Goal: Task Accomplishment & Management: Complete application form

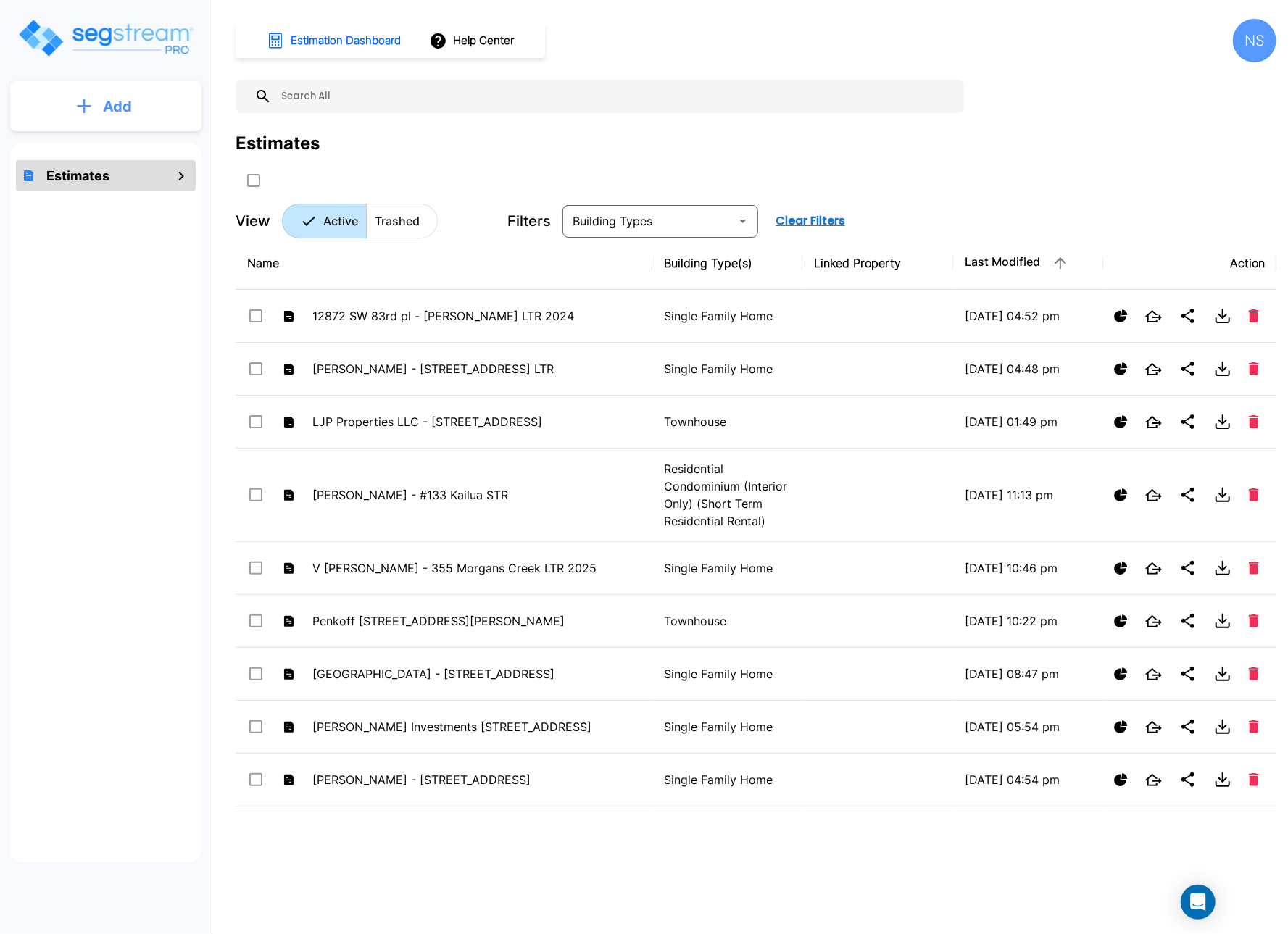
click at [103, 106] on p "Add" at bounding box center [117, 106] width 29 height 22
click at [85, 144] on p "Add Estimate" at bounding box center [114, 146] width 74 height 17
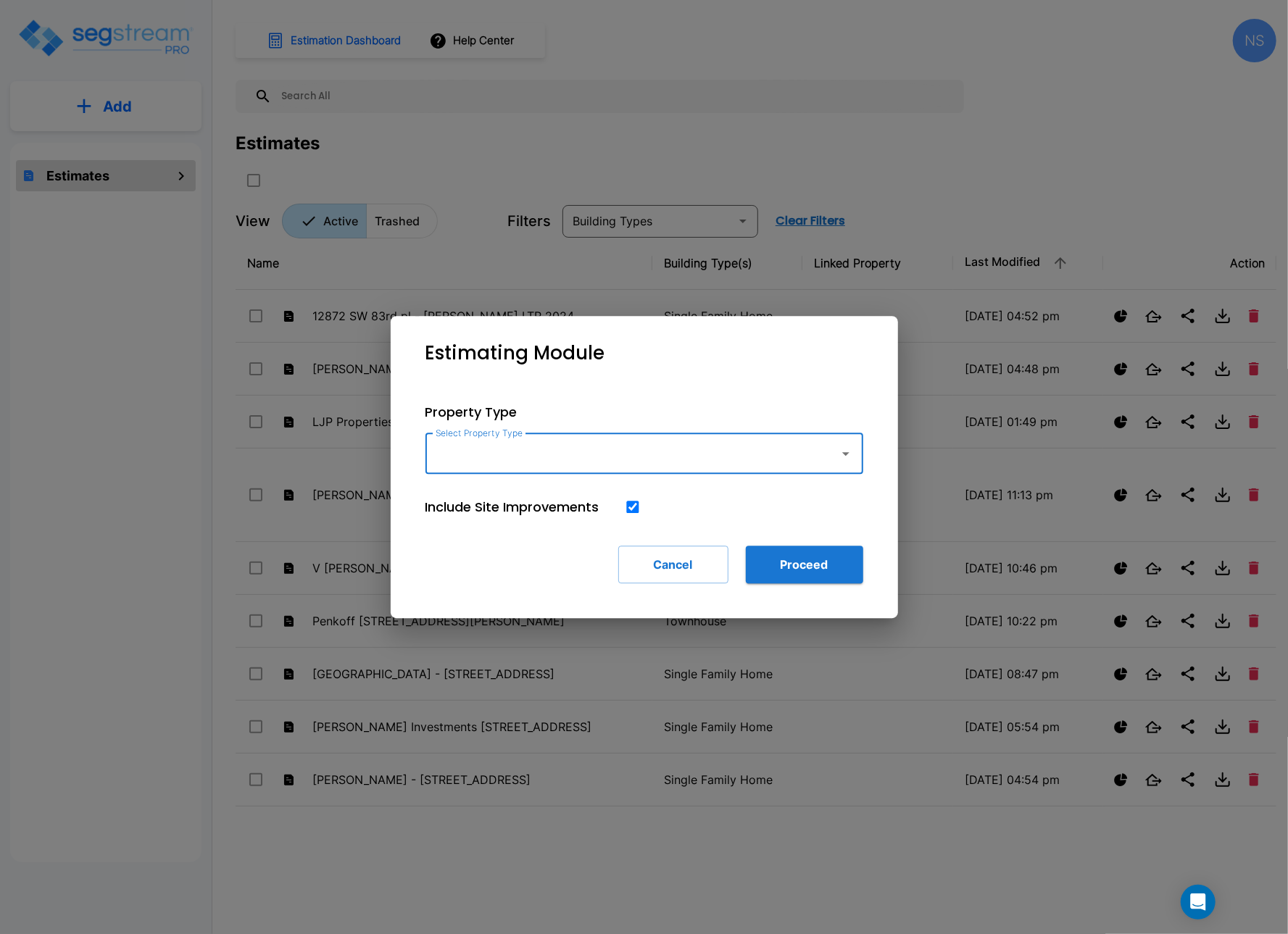
click at [843, 457] on icon "button" at bounding box center [846, 453] width 17 height 17
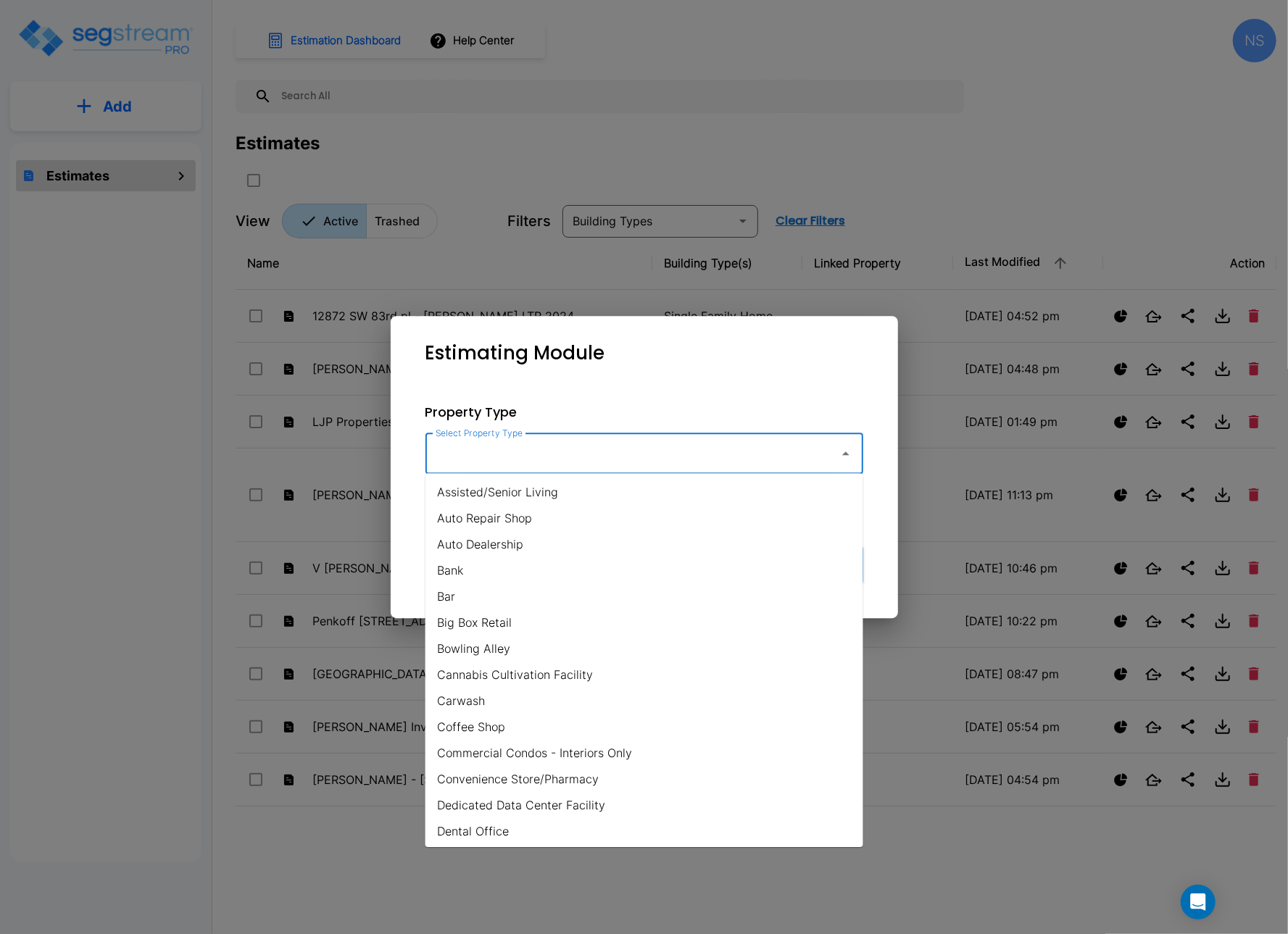
scroll to position [942, 0]
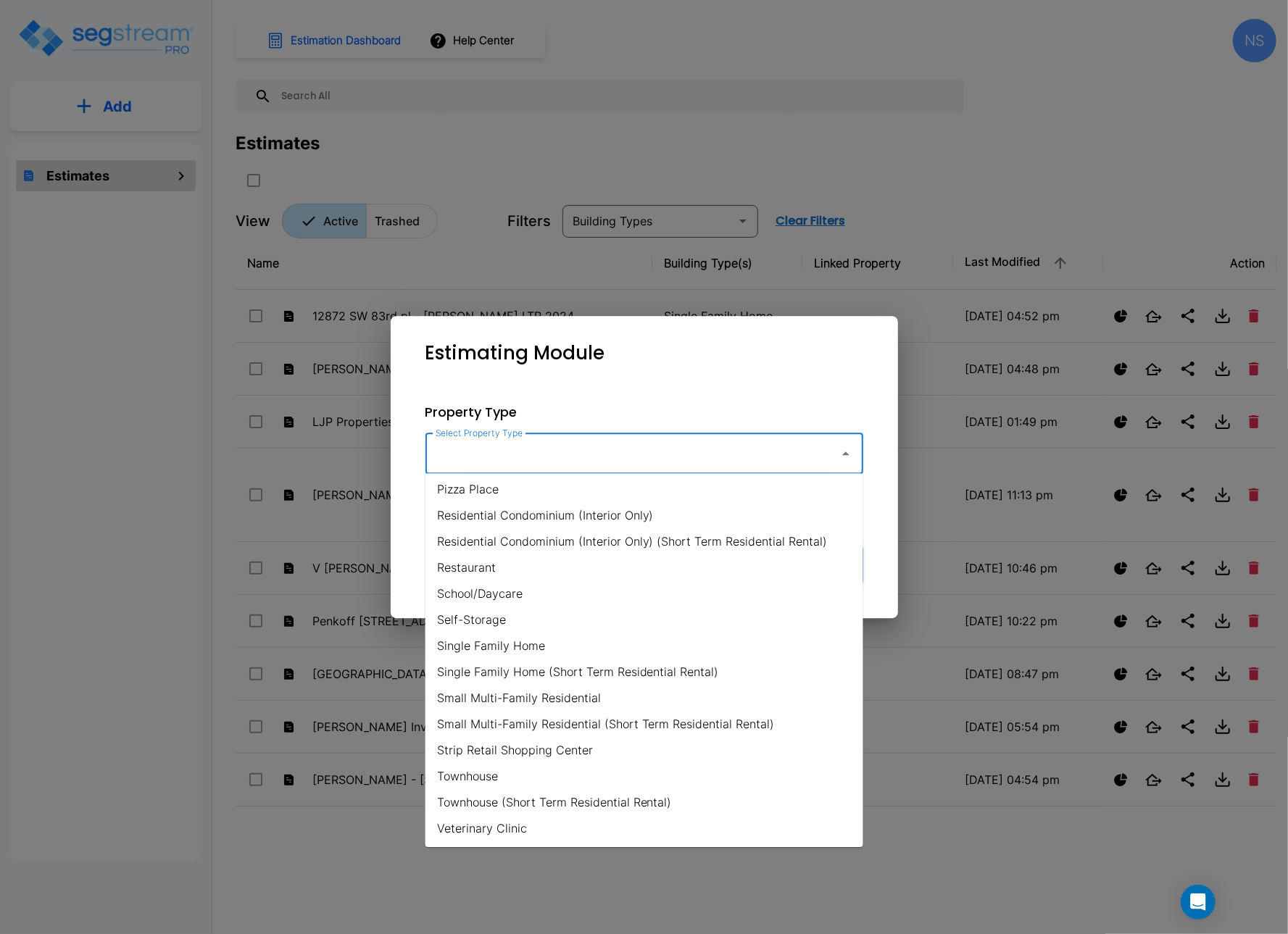
click at [495, 644] on li "Single Family Home" at bounding box center [644, 646] width 438 height 26
type input "Single Family Home"
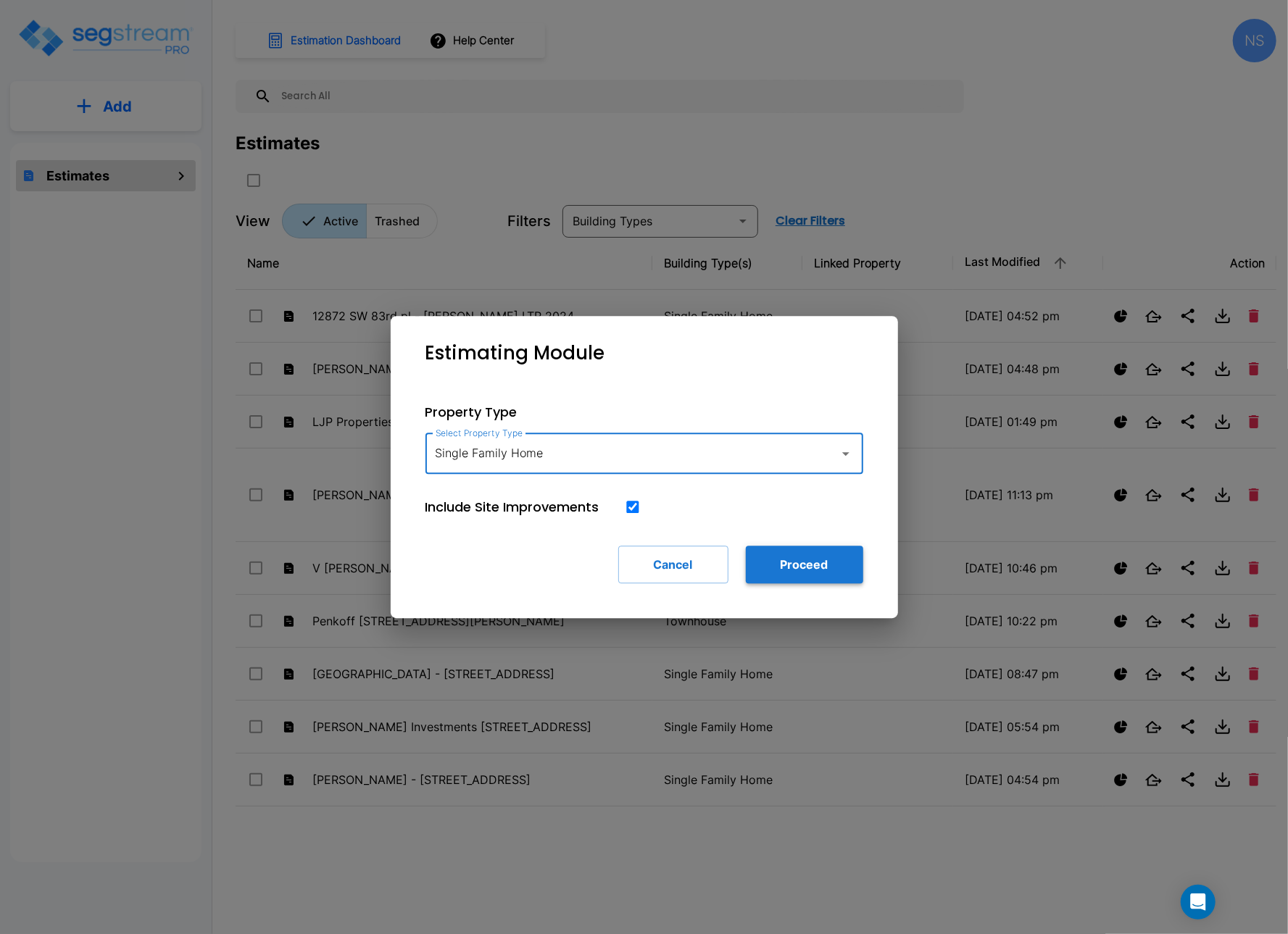
click at [810, 560] on button "Proceed" at bounding box center [804, 564] width 117 height 38
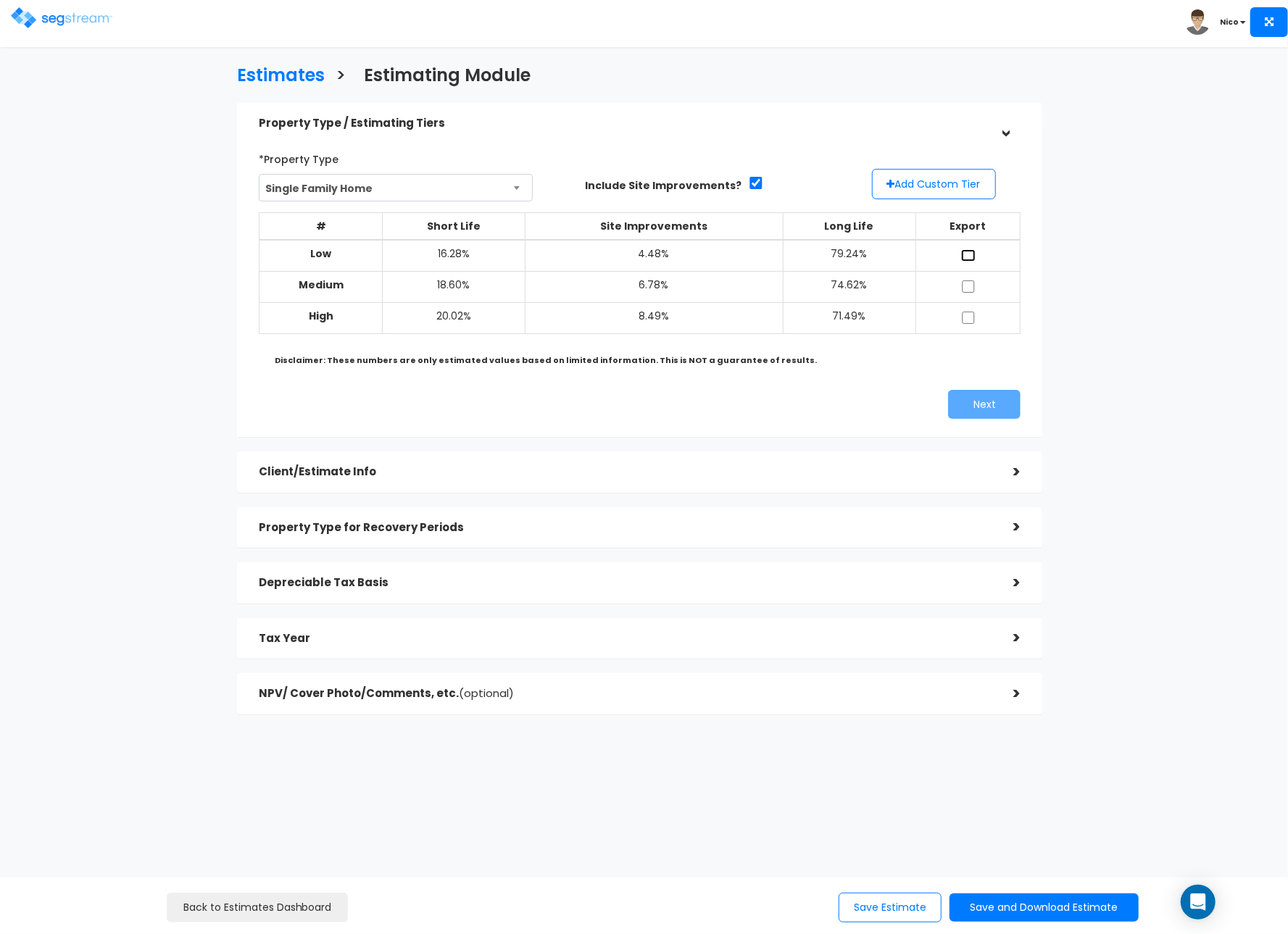
click at [969, 257] on input "checkbox" at bounding box center [968, 256] width 15 height 12
checkbox input "true"
click at [968, 283] on input "checkbox" at bounding box center [968, 287] width 15 height 12
checkbox input "true"
click at [962, 316] on input "checkbox" at bounding box center [968, 318] width 15 height 12
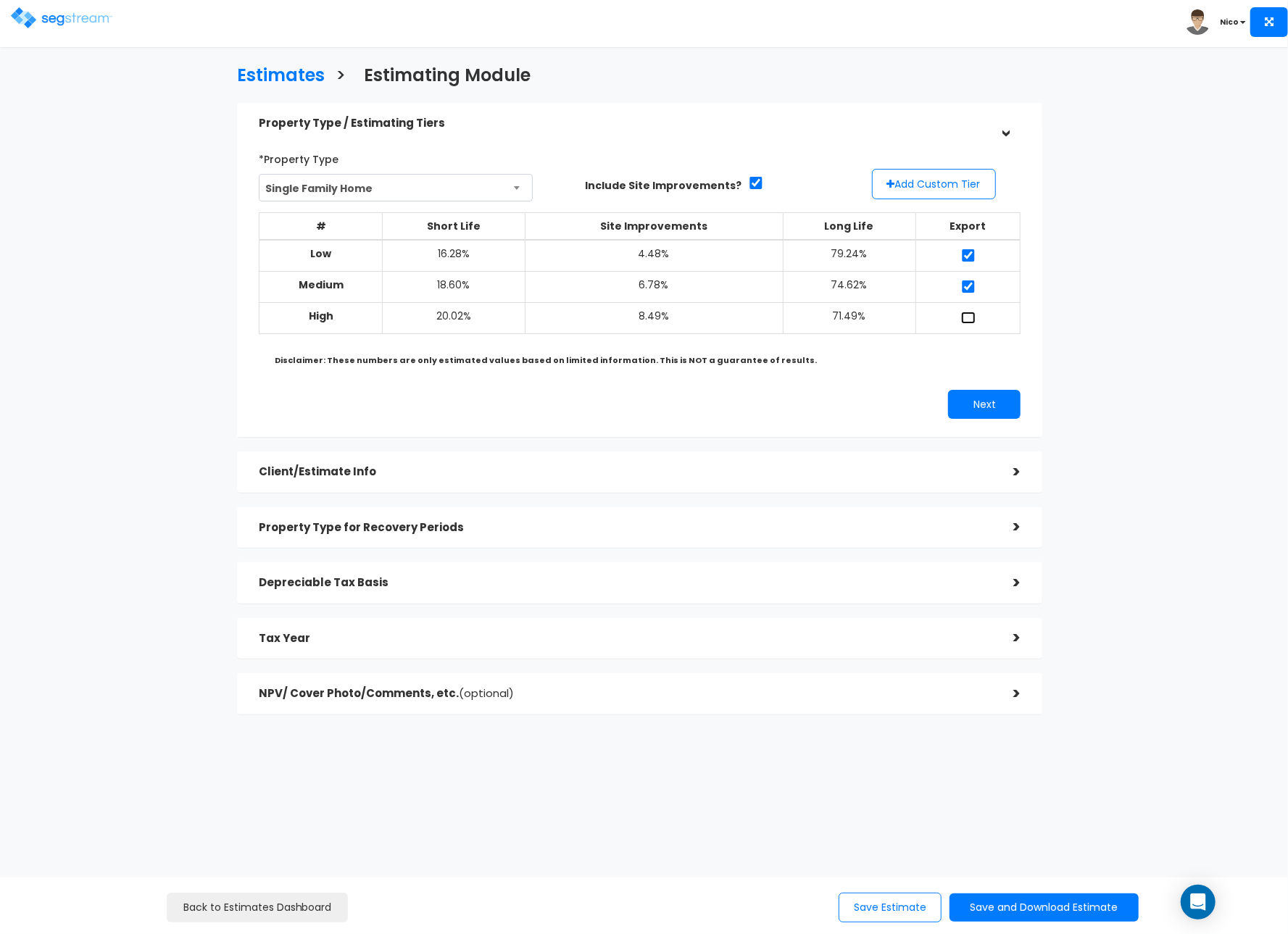
checkbox input "true"
click at [940, 194] on button "Add Custom Tier" at bounding box center [934, 184] width 124 height 30
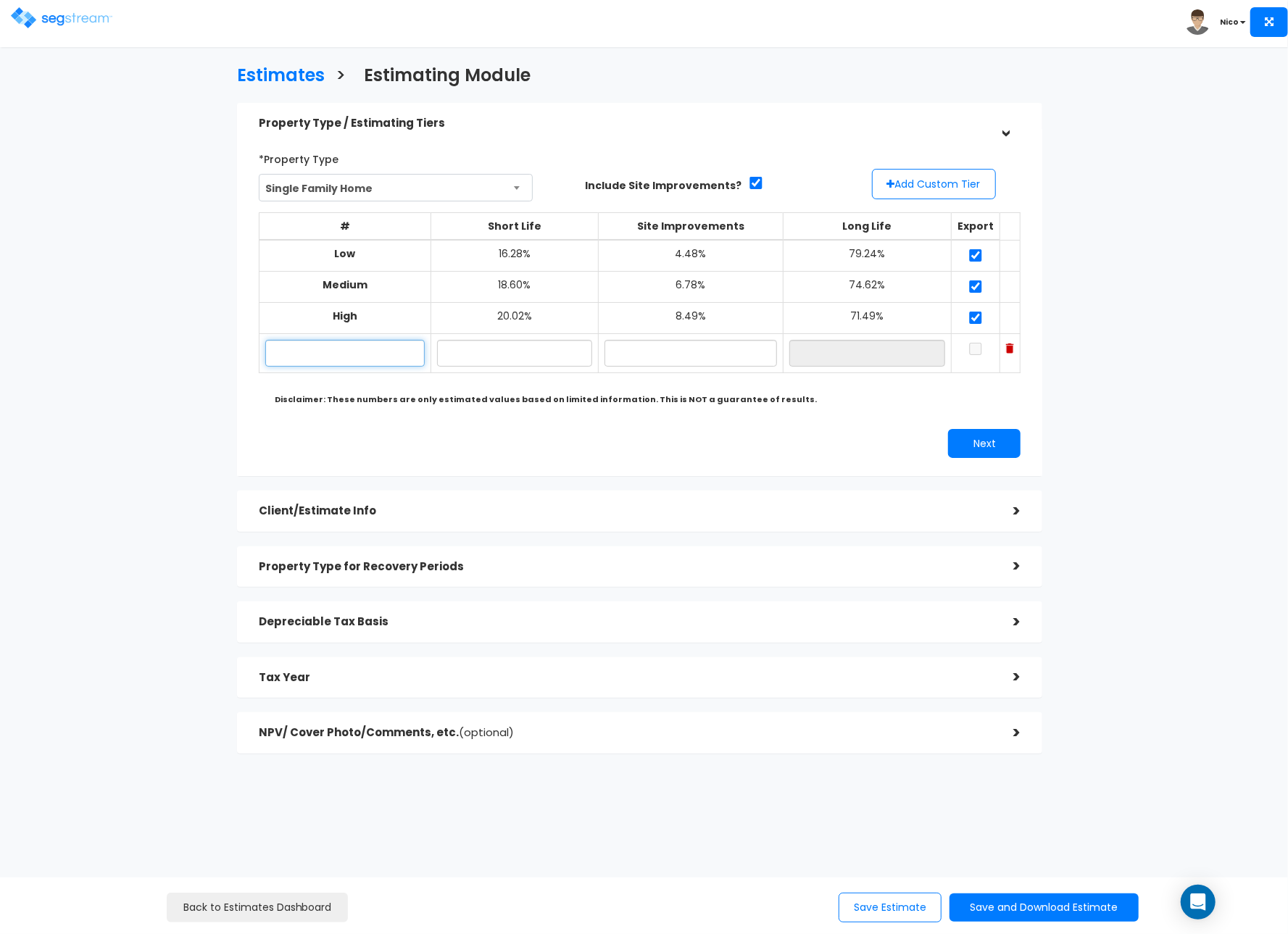
click at [348, 346] on input "text" at bounding box center [345, 353] width 160 height 27
type input "11559 W Coyote Lane - STR 2025"
type input "17.90%"
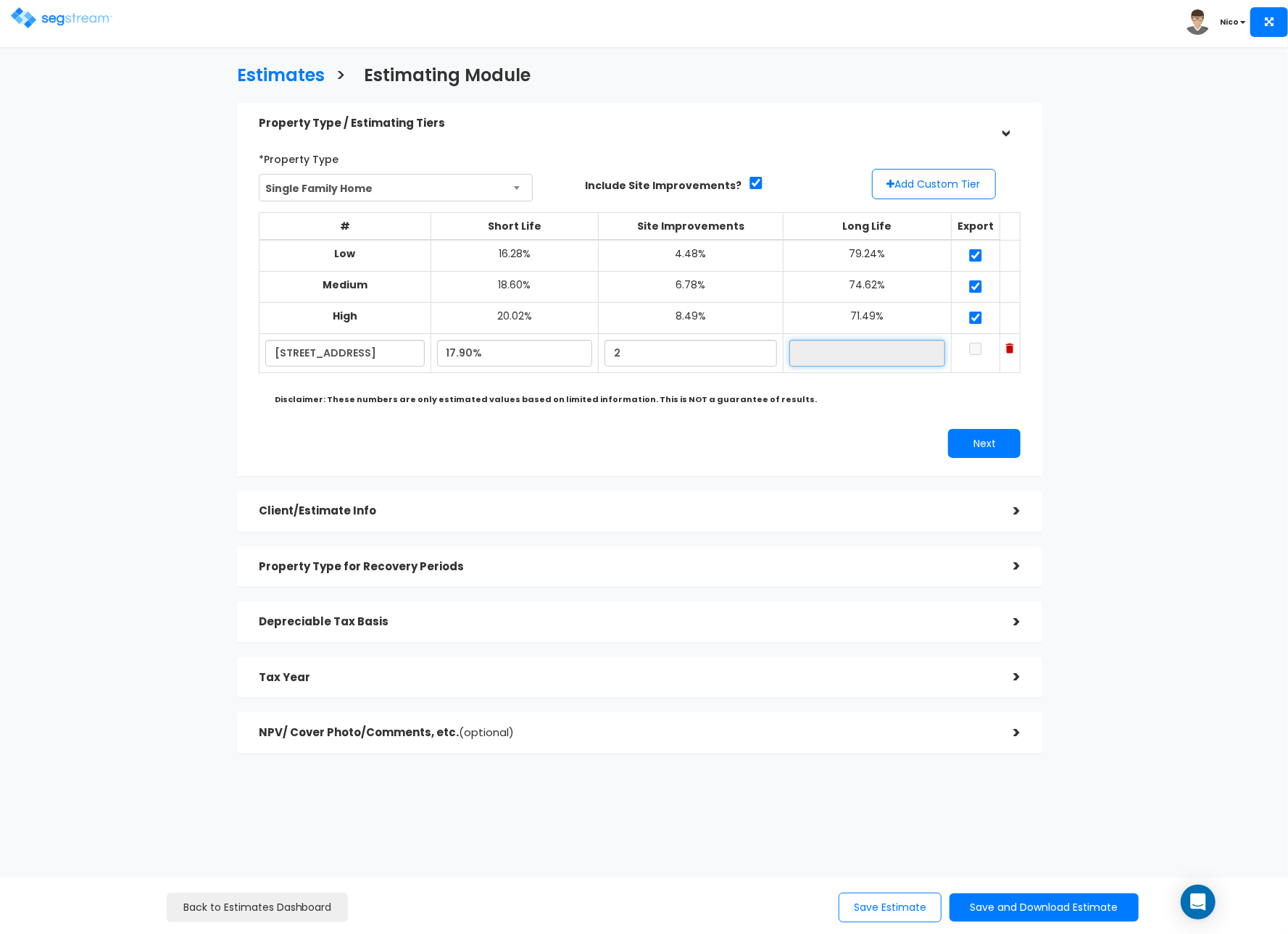
type input "2.00%"
type input "80.10%"
click at [905, 438] on div "Next" at bounding box center [836, 443] width 392 height 29
click at [961, 439] on button "Next" at bounding box center [984, 443] width 72 height 29
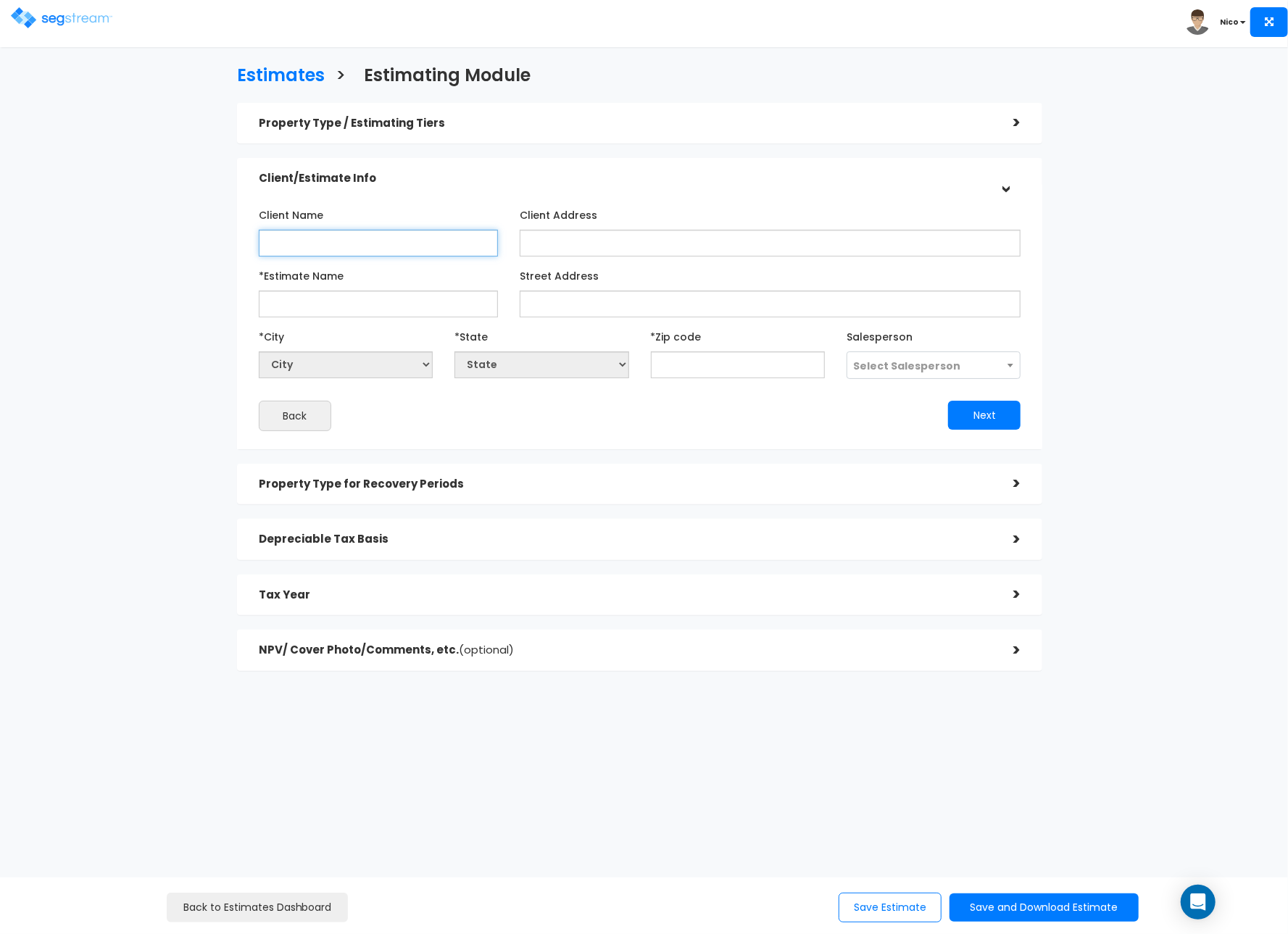
click at [306, 244] on input "Client Name" at bounding box center [378, 243] width 239 height 27
type input "K"
type input "Derek & Kate Khorsand"
click at [306, 308] on input "*Estimate Name" at bounding box center [378, 304] width 239 height 27
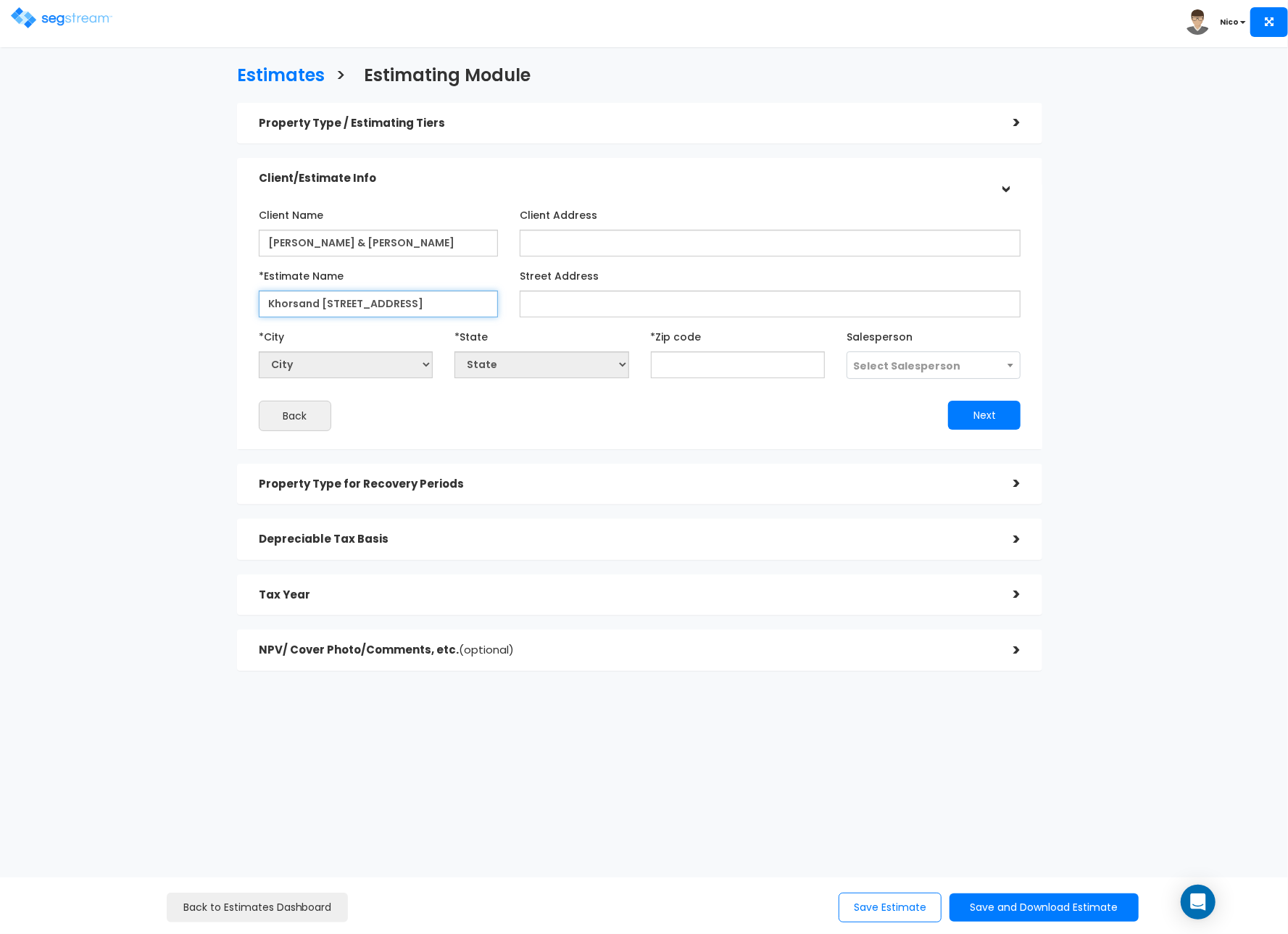
type input "Khorsand 11559 W Coyote STR 2025"
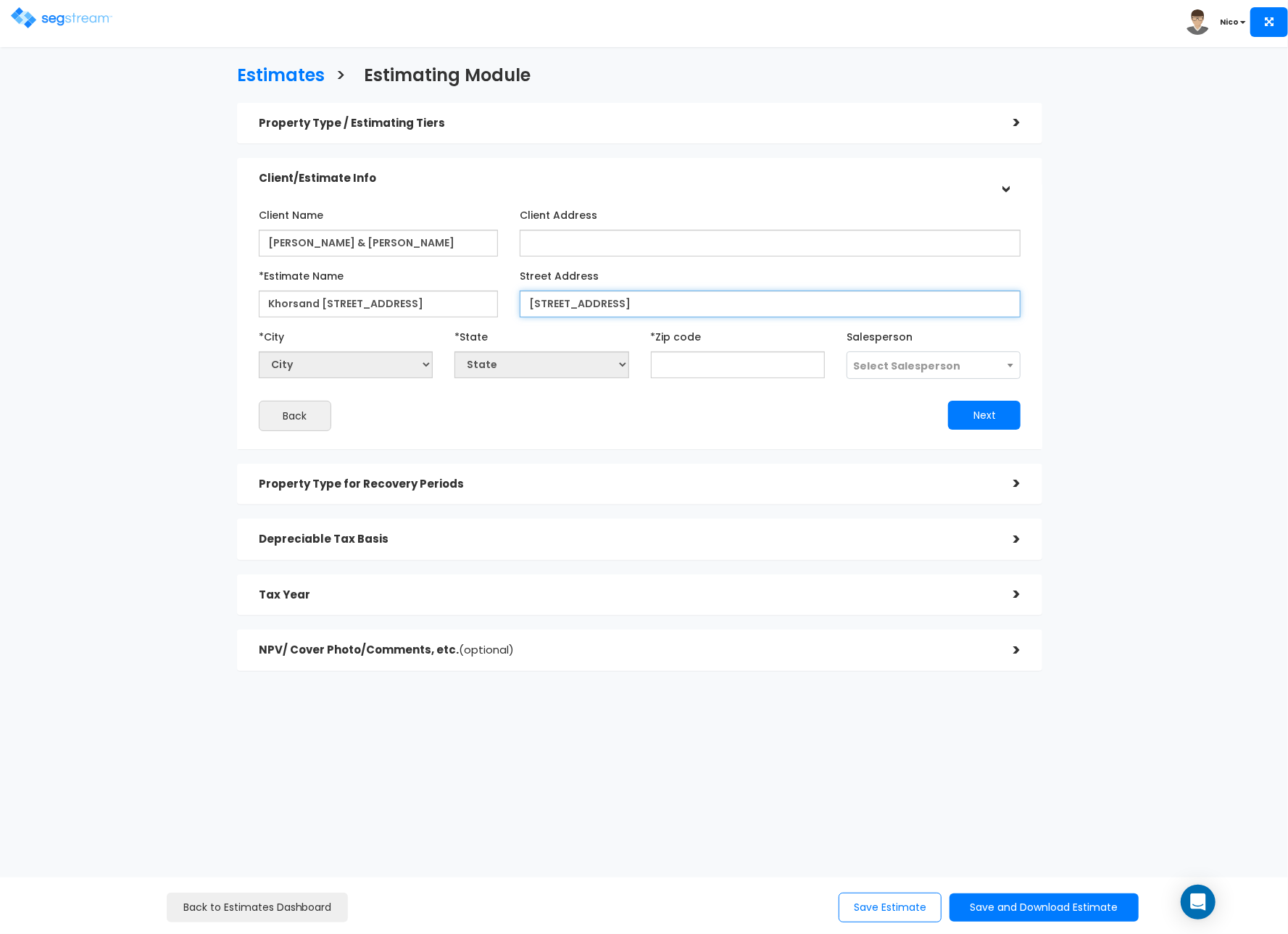
type input "11559 W Coyote Lane"
click at [734, 375] on input "text" at bounding box center [737, 364] width 174 height 27
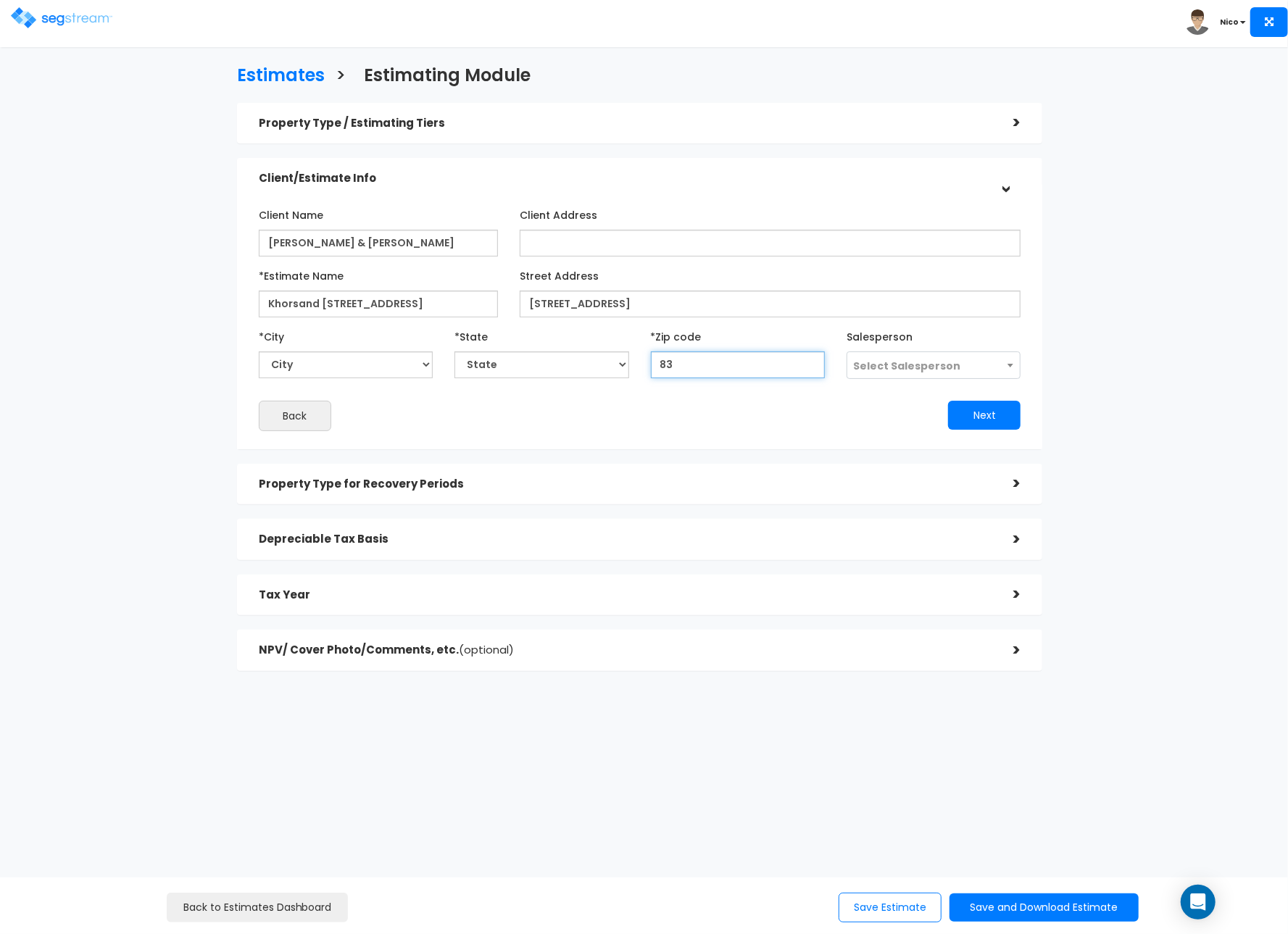
type input "838"
select select "ID"
type input "83854"
click at [706, 416] on div "Next" at bounding box center [836, 415] width 392 height 29
click at [868, 361] on span "Select Salesperson" at bounding box center [906, 366] width 107 height 15
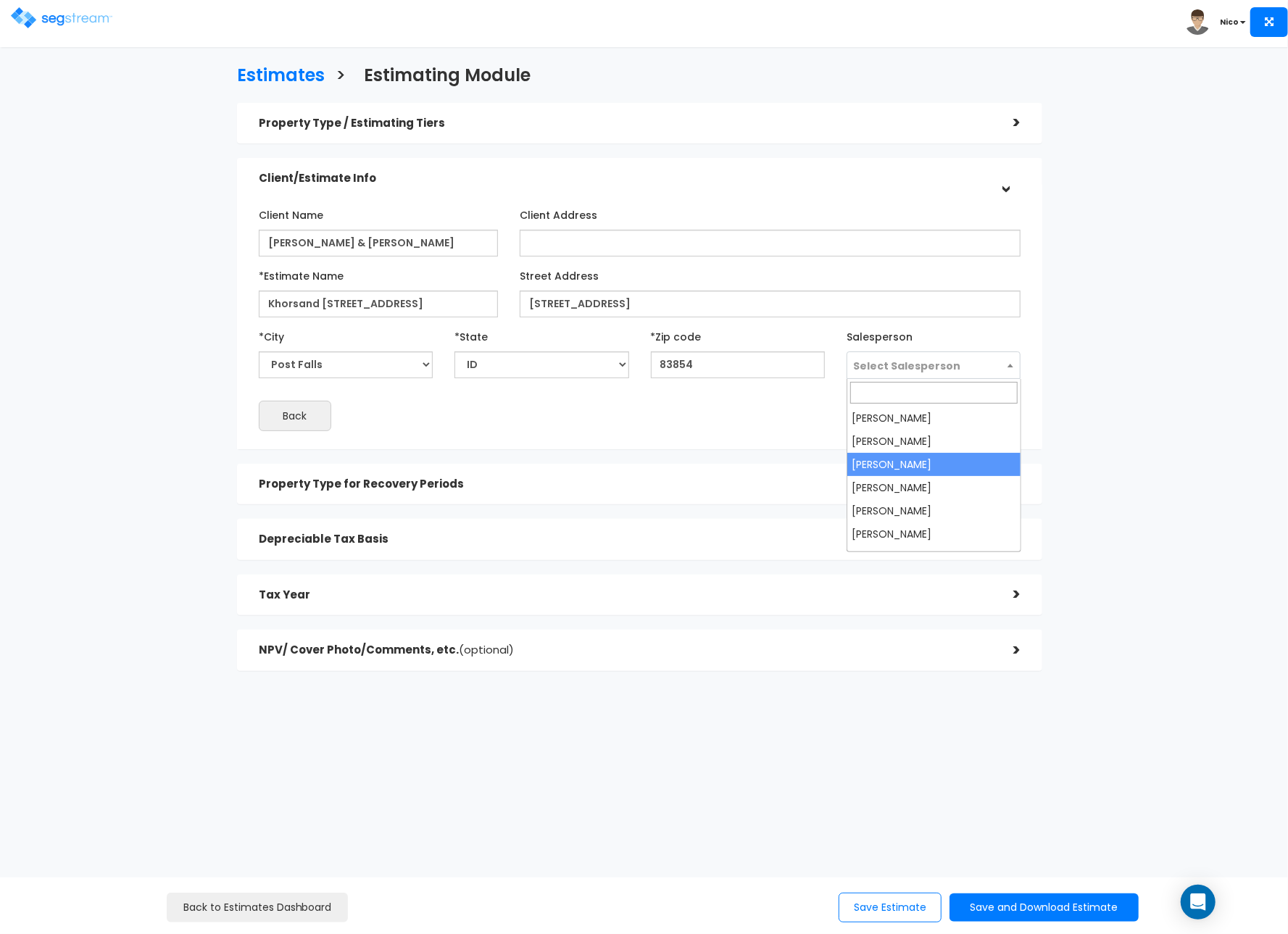
select select "173"
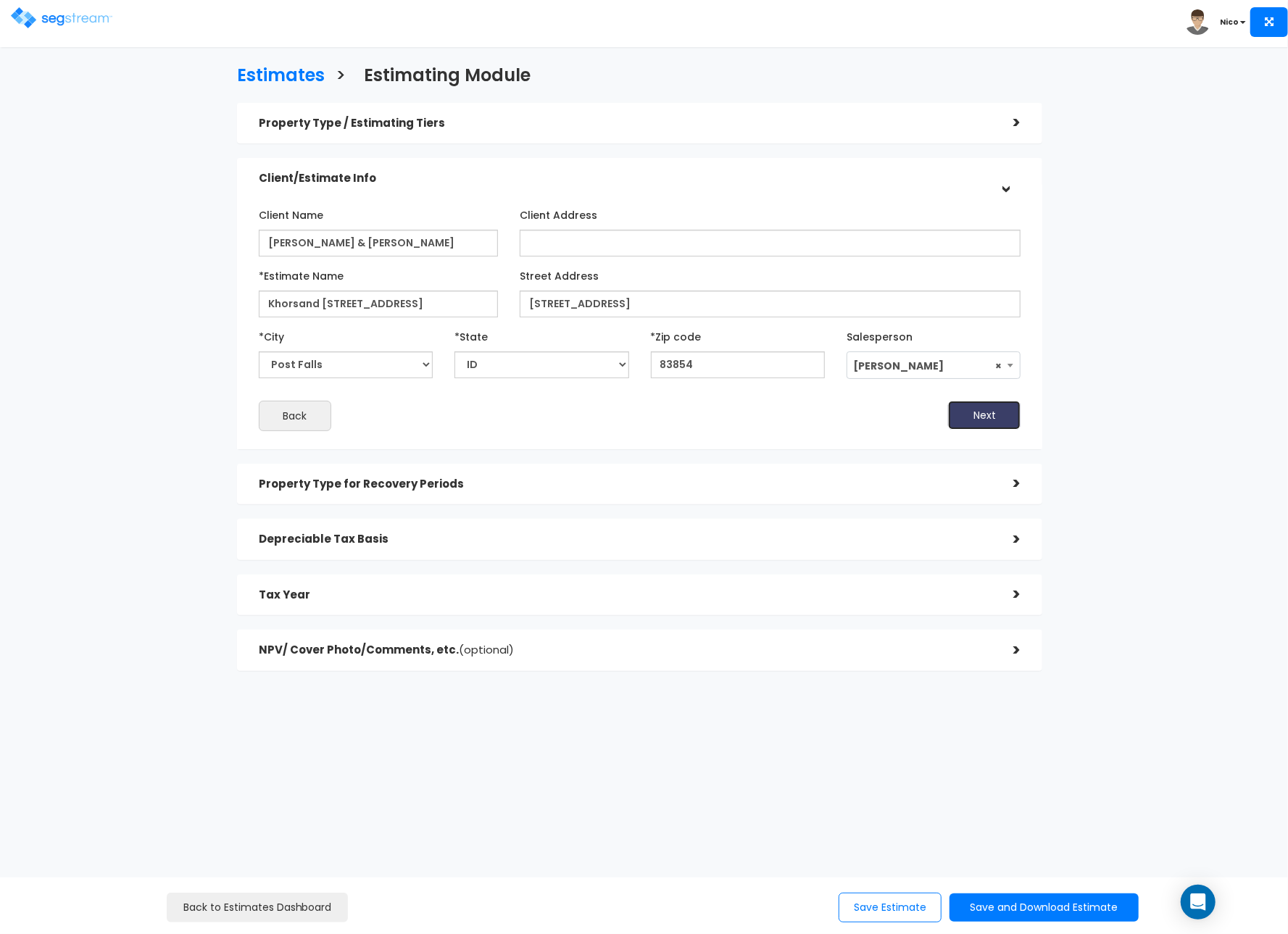
click at [994, 422] on button "Next" at bounding box center [984, 415] width 72 height 29
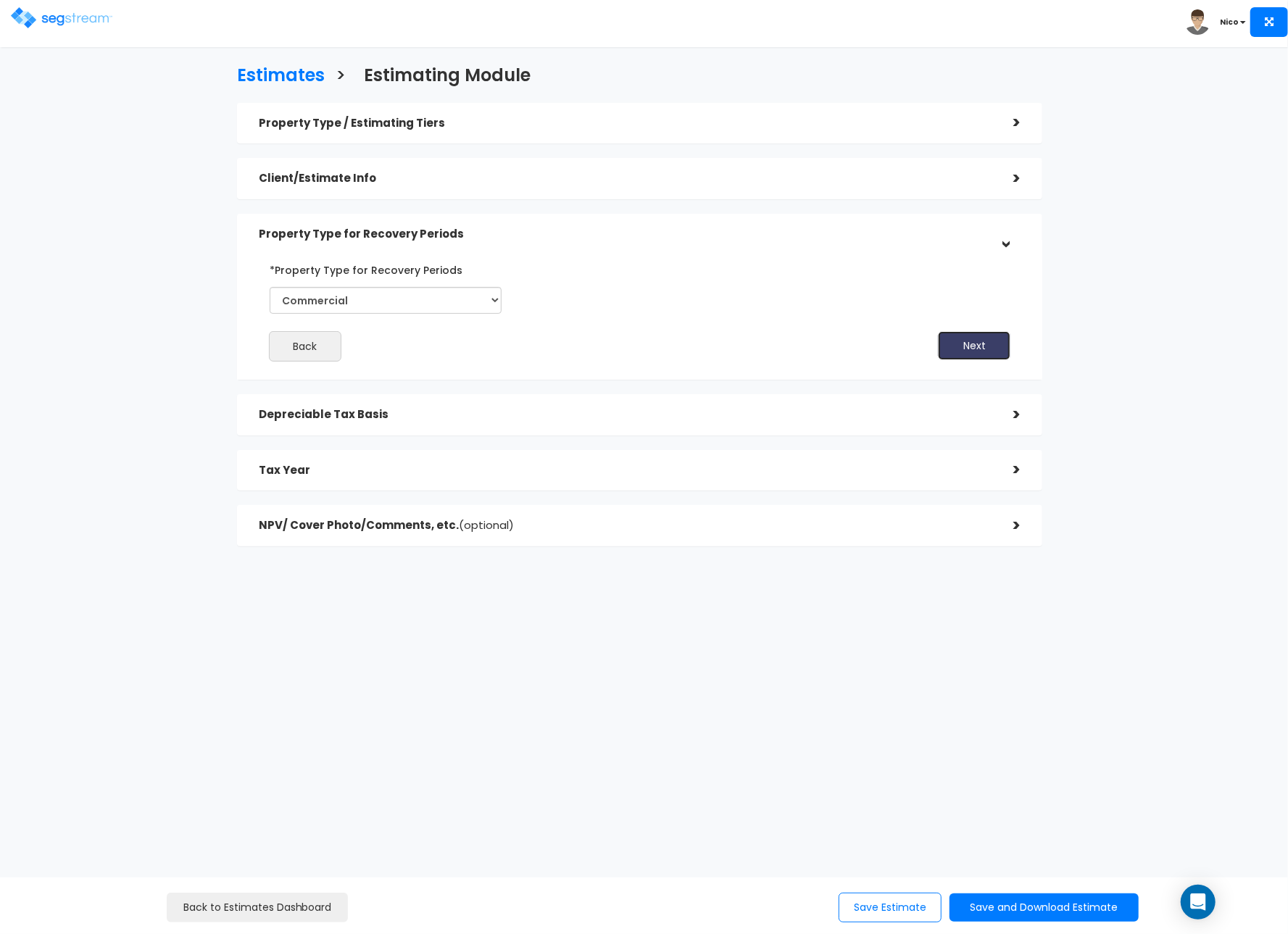
click at [976, 352] on button "Next" at bounding box center [974, 345] width 72 height 29
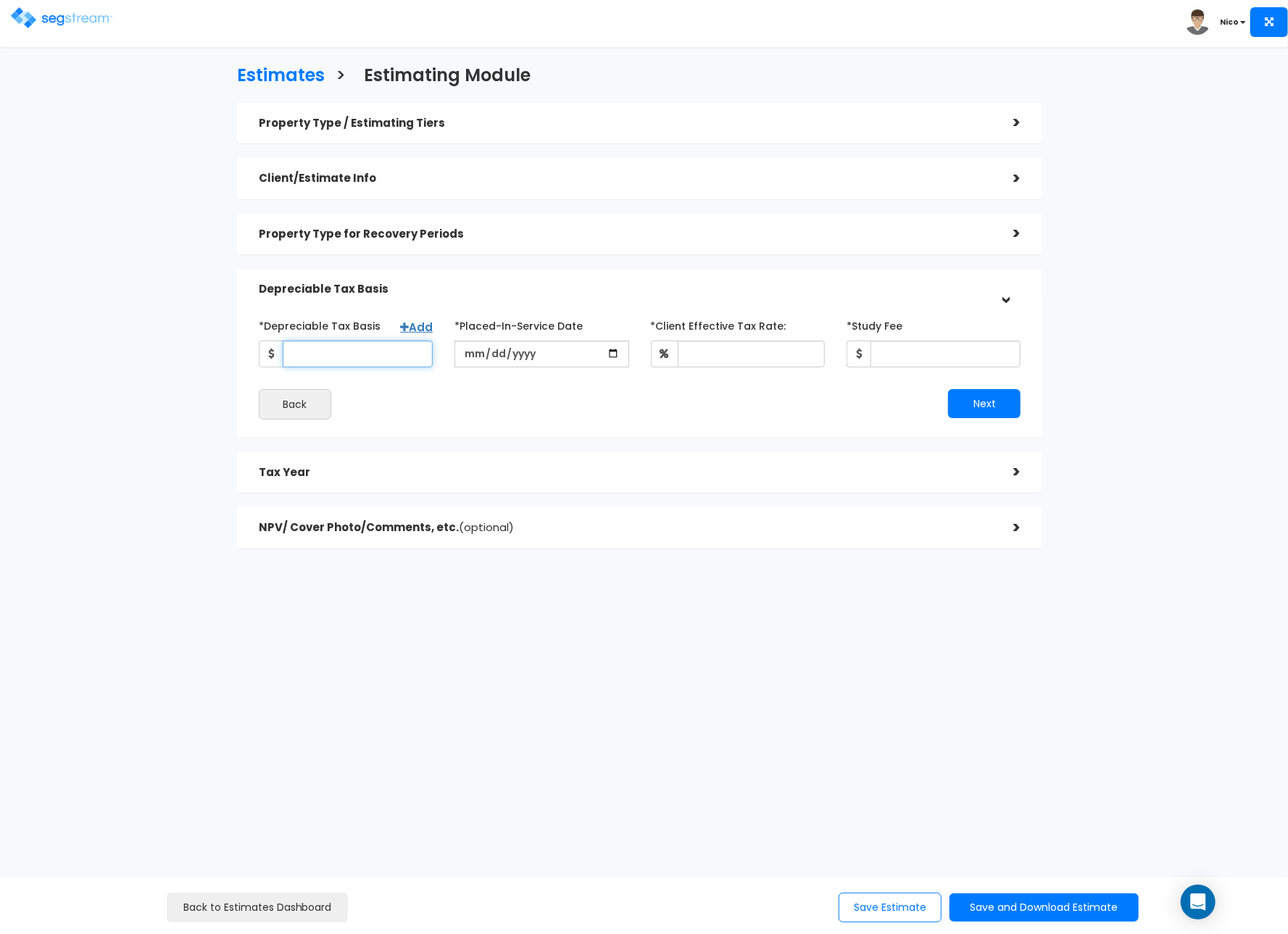
click at [318, 346] on input "*Depreciable Tax Basis" at bounding box center [357, 353] width 150 height 27
type input "470,395"
type input "2024-01-01"
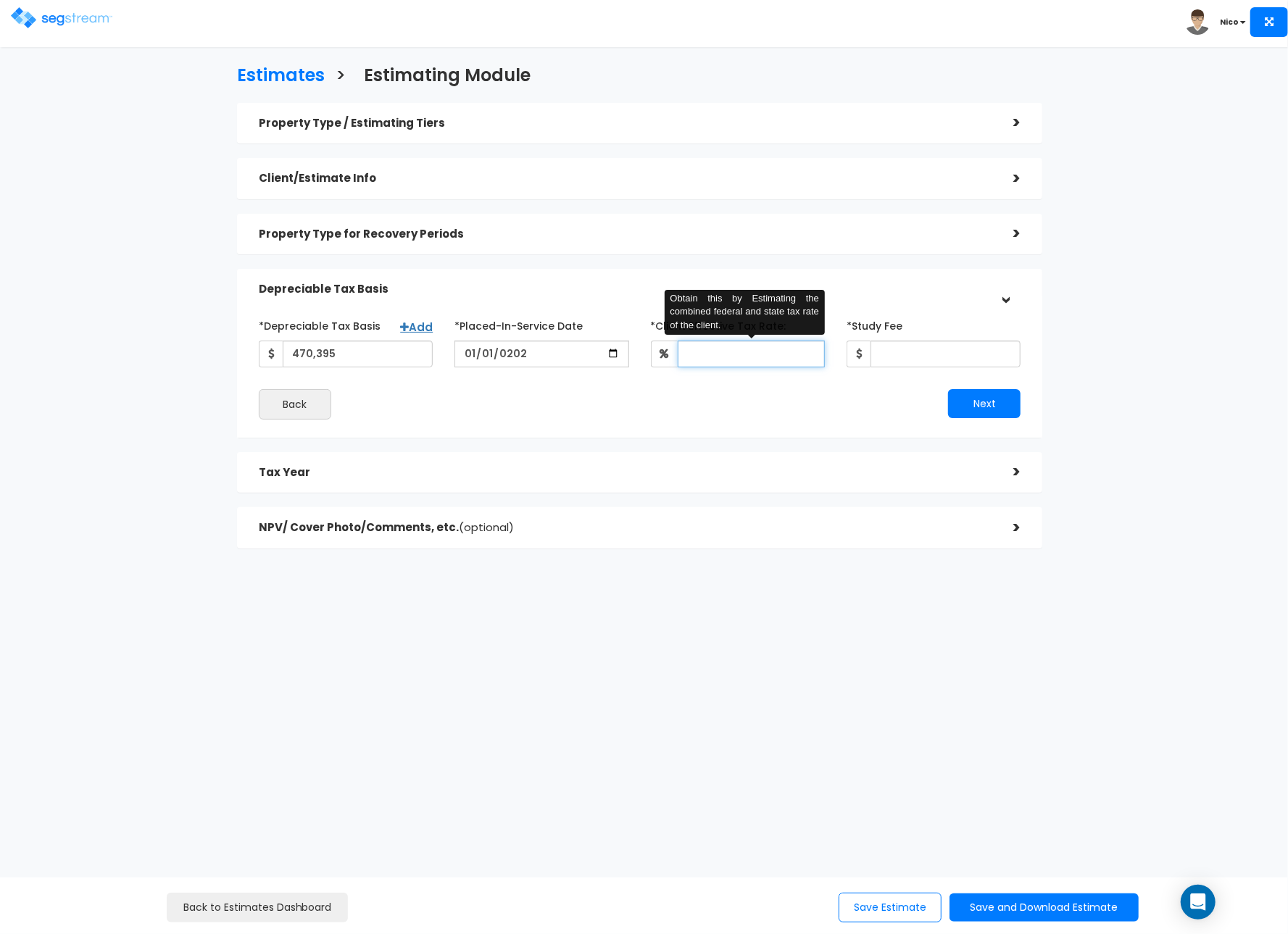
click at [751, 353] on input "*Client Effective Tax Rate:" at bounding box center [751, 353] width 147 height 27
type input "35"
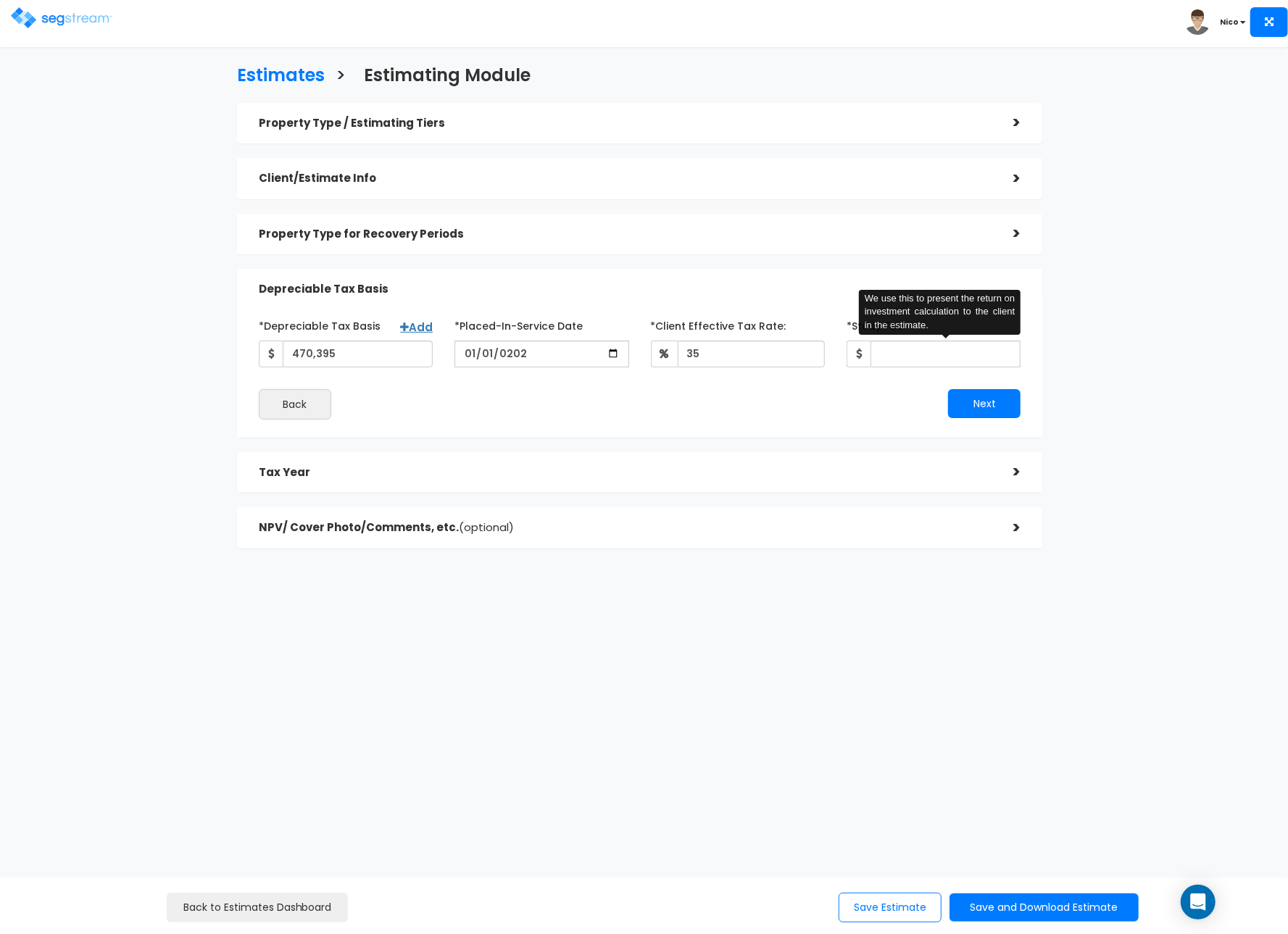
click at [788, 405] on div "Next" at bounding box center [836, 403] width 392 height 29
click at [913, 357] on input "*Study Fee" at bounding box center [945, 353] width 150 height 27
type input "3,124"
click at [716, 408] on div "Next" at bounding box center [836, 403] width 392 height 29
click at [989, 405] on button "Next" at bounding box center [984, 403] width 72 height 29
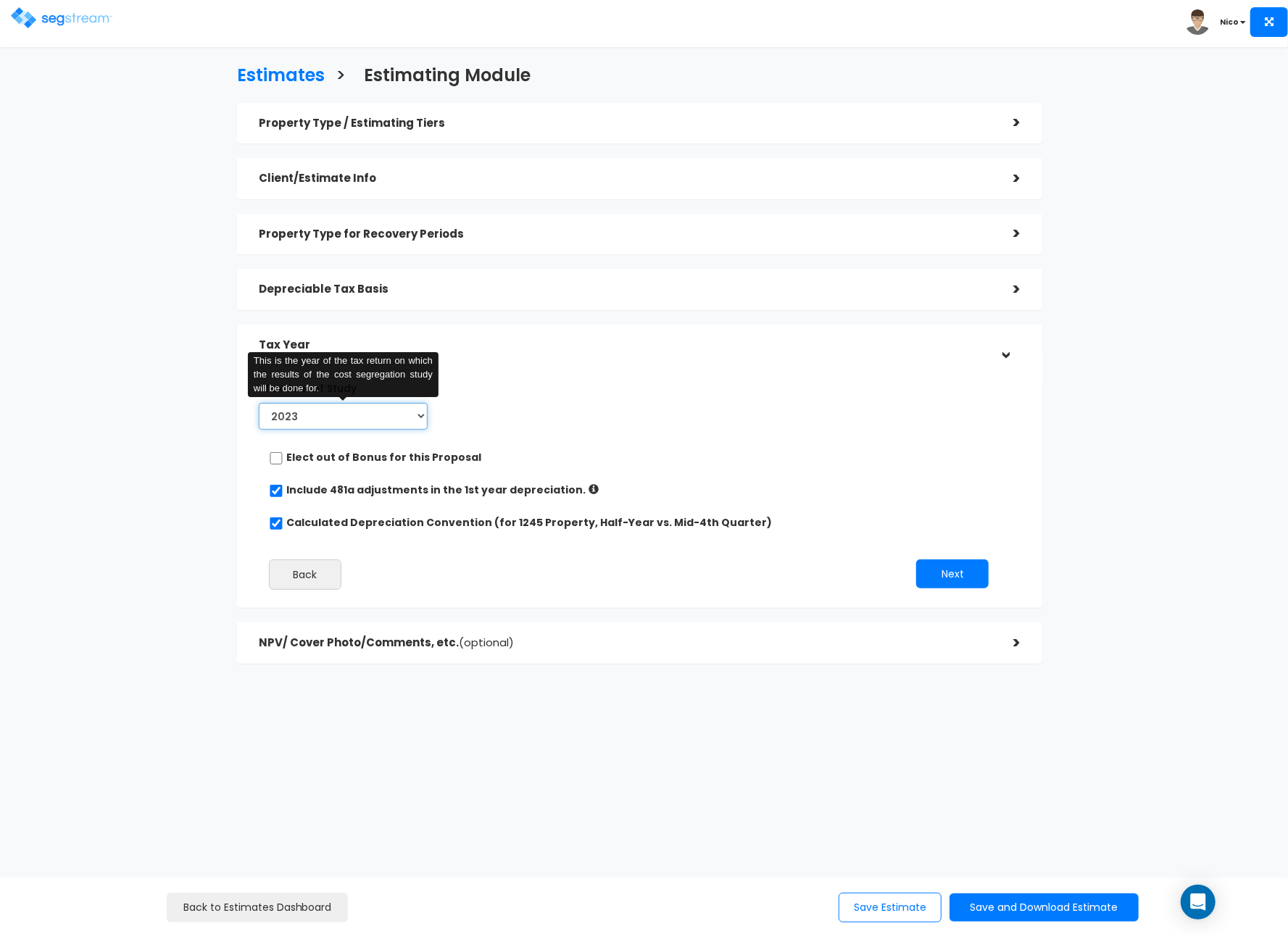
click at [412, 414] on select "2023 2024 2025 2026" at bounding box center [344, 416] width 169 height 27
select select "2025"
click at [259, 403] on select "2023 2024 2025 2026" at bounding box center [344, 416] width 169 height 27
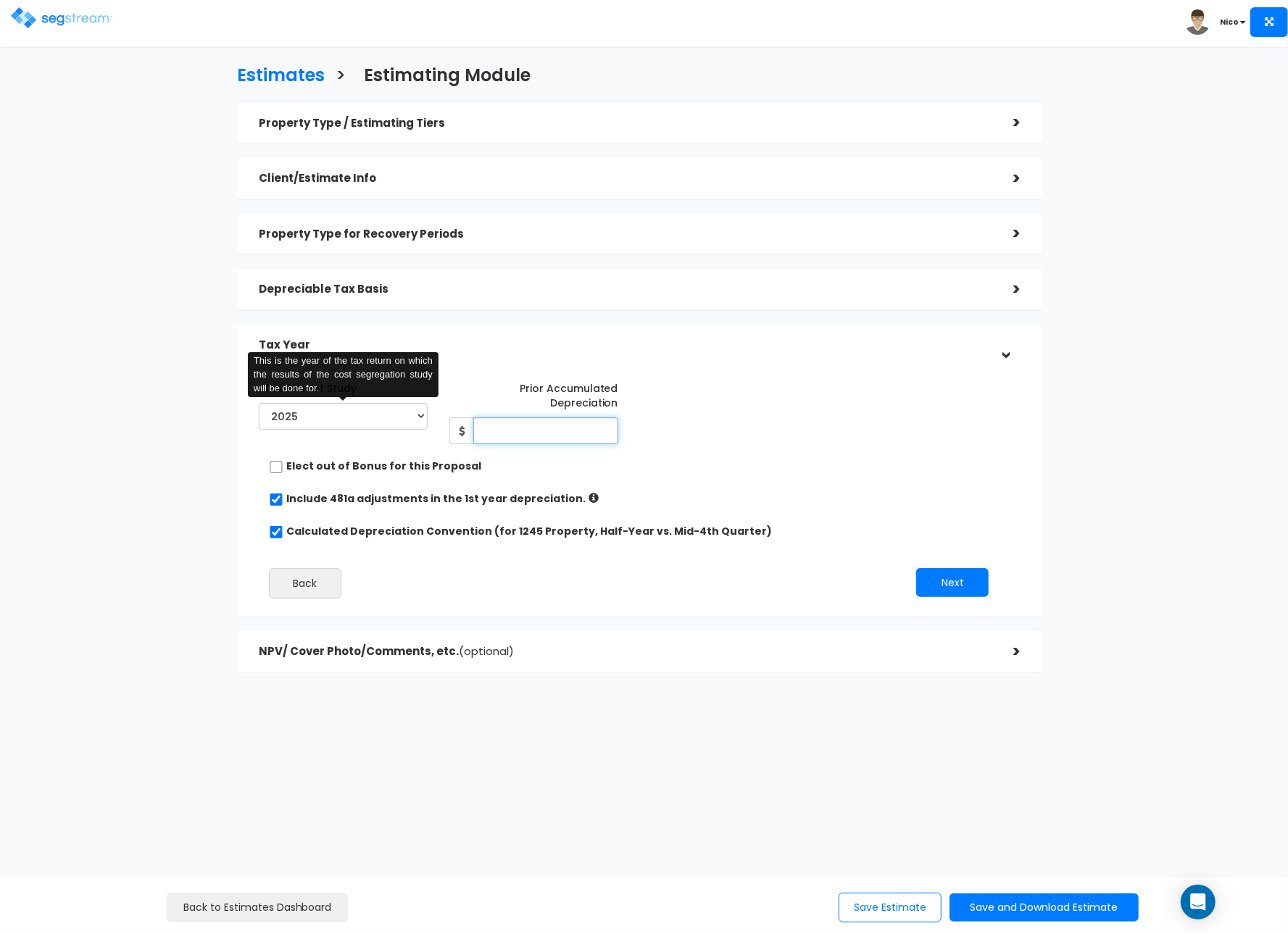
click at [525, 417] on input "Prior Accumulated Depreciation" at bounding box center [545, 430] width 145 height 27
type input "11,576"
click at [681, 439] on div "*Tax Year of Study 2023 2024 2025 2026 Prior Accumulated Depreciation 11,576" at bounding box center [629, 493] width 761 height 248
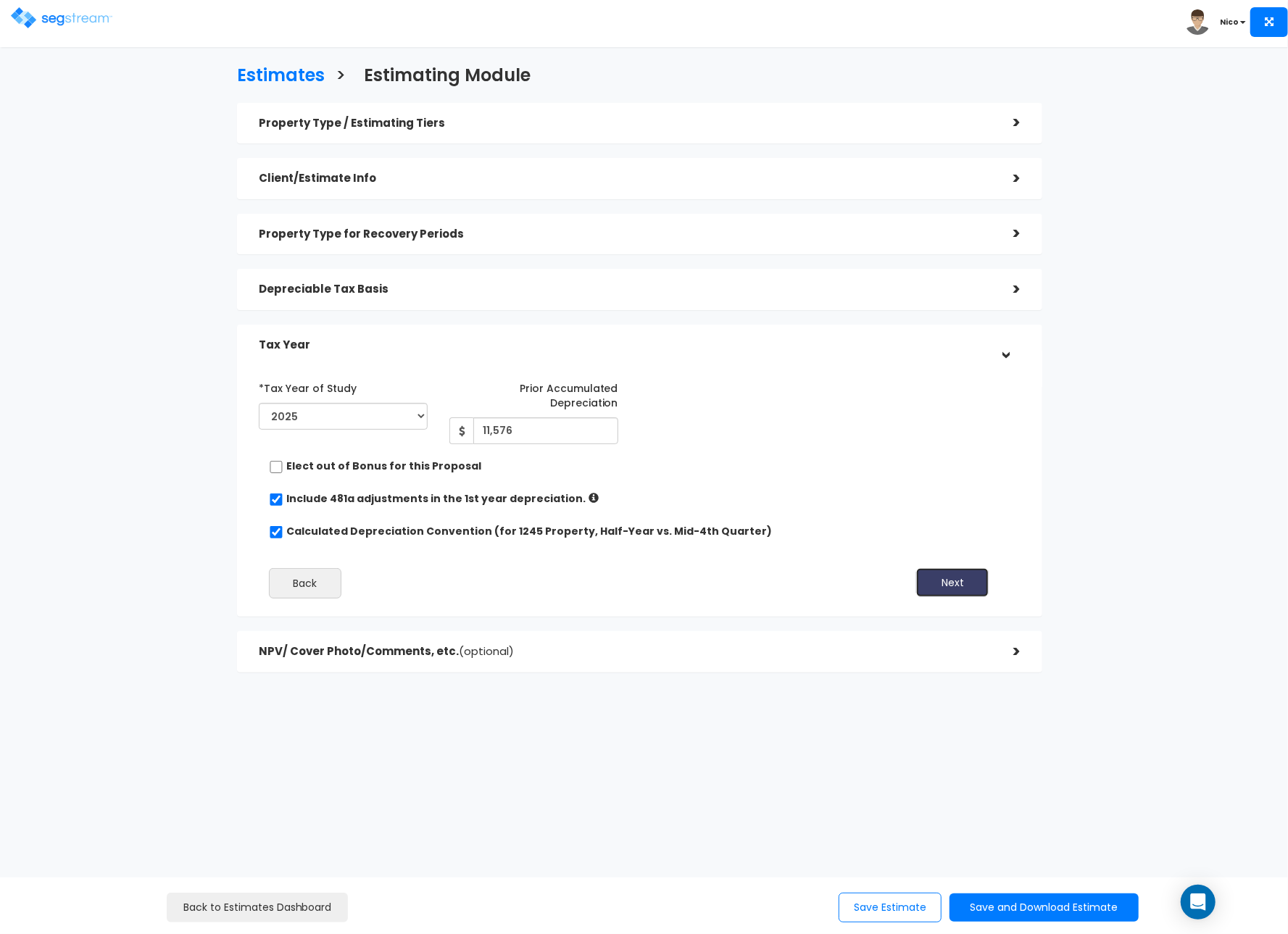
click at [948, 568] on button "Next" at bounding box center [952, 582] width 72 height 29
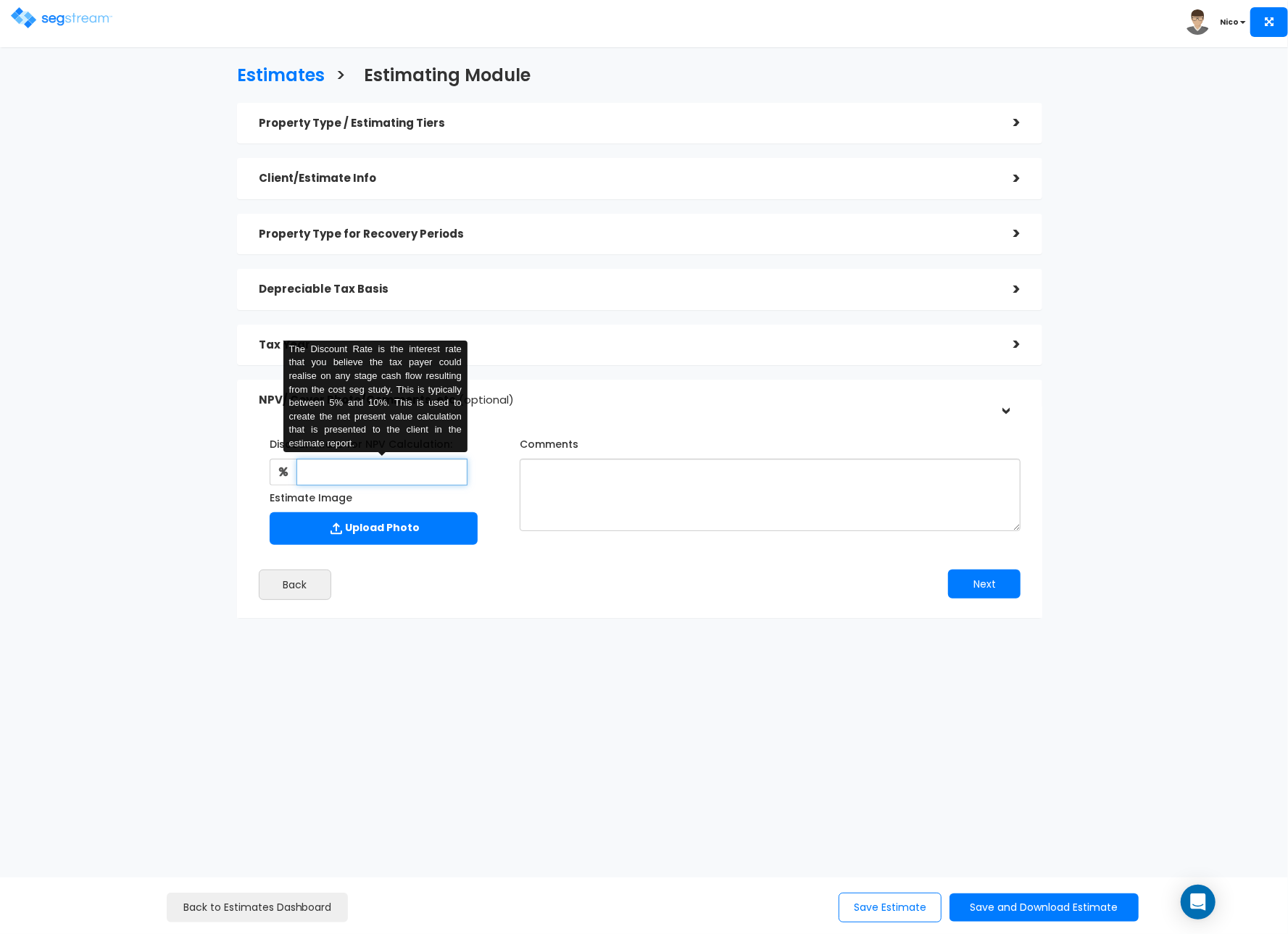
click at [392, 473] on input "text" at bounding box center [382, 472] width 171 height 27
type input "8"
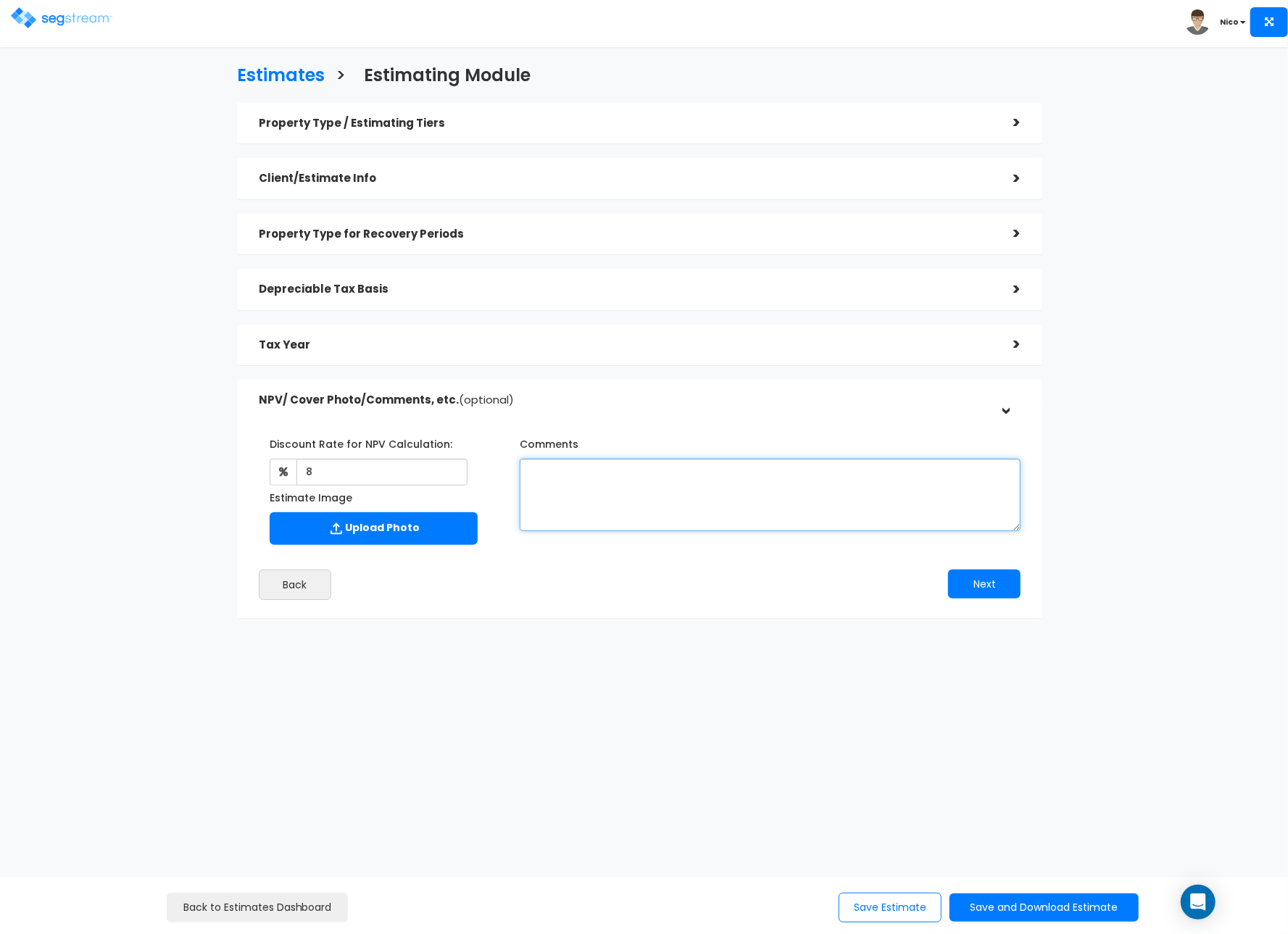
click at [564, 488] on textarea "Comments" at bounding box center [770, 495] width 501 height 72
type textarea "Depreciation Schedule provided; will need photos to complete measurements, veri…"
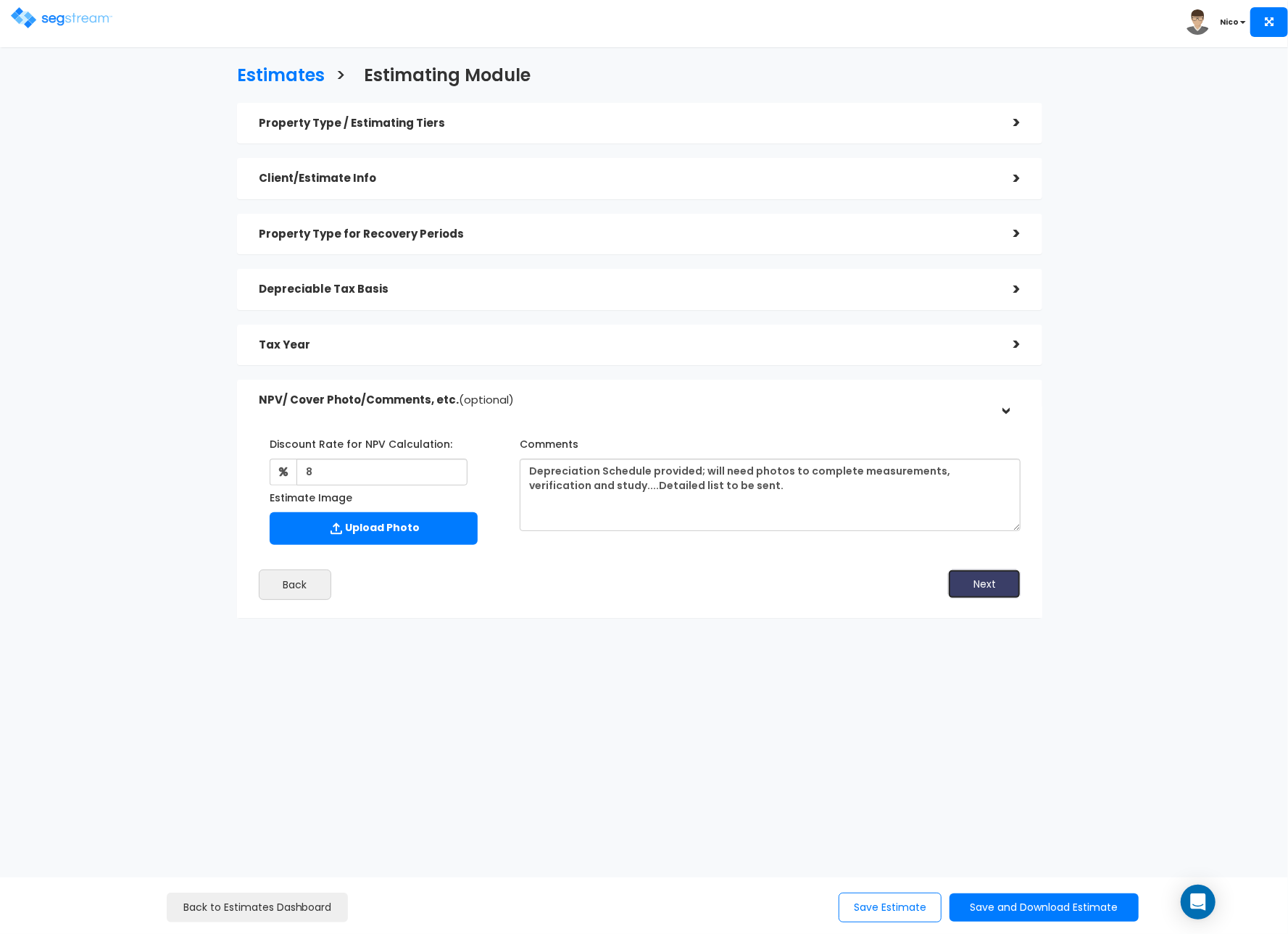
click at [1002, 588] on button "Next" at bounding box center [984, 584] width 72 height 29
click at [887, 905] on button "Save Estimate" at bounding box center [890, 908] width 103 height 29
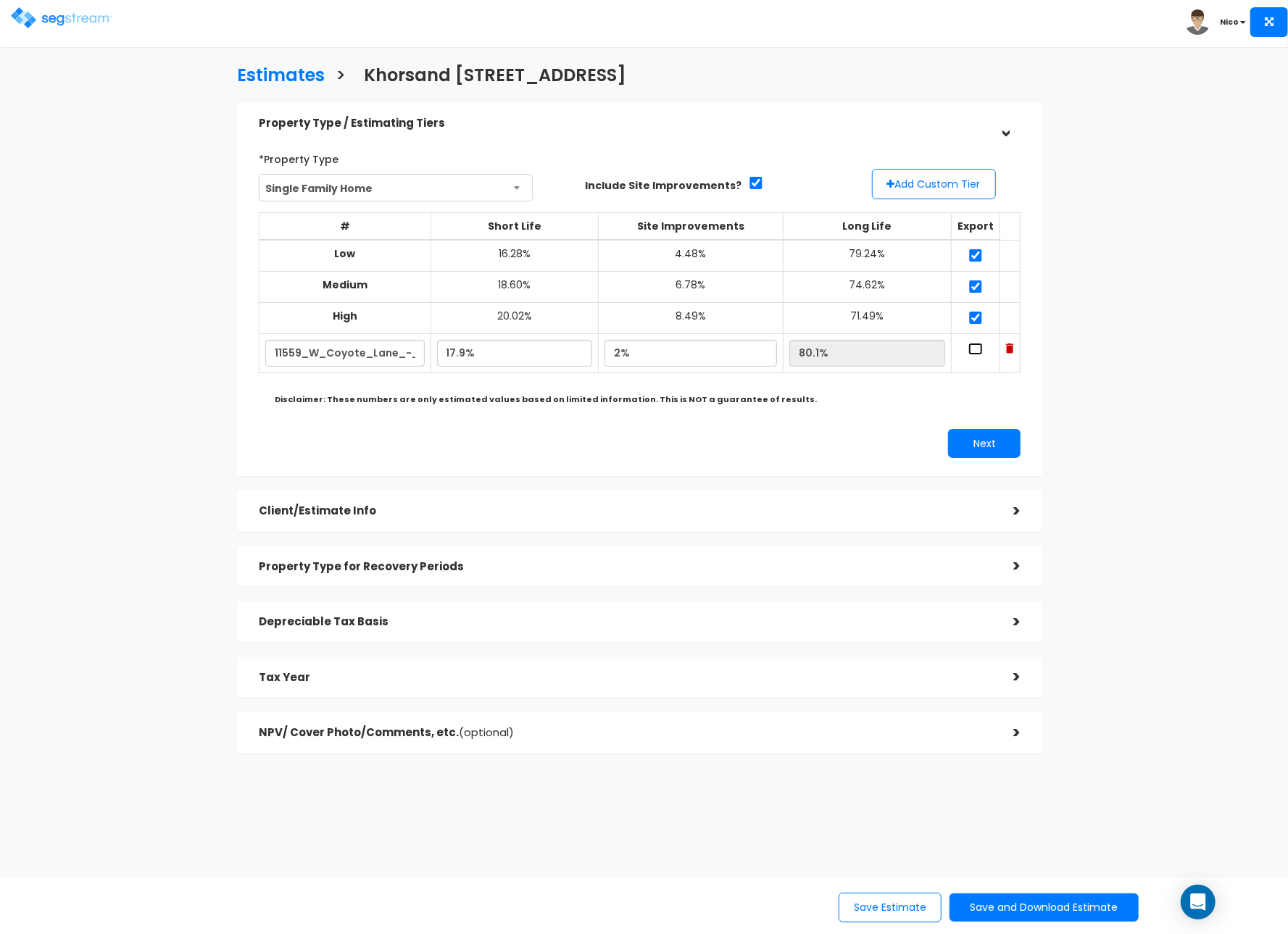
click at [971, 348] on input "checkbox" at bounding box center [975, 349] width 15 height 12
checkbox input "true"
click at [863, 905] on button "Save Estimate" at bounding box center [890, 908] width 103 height 29
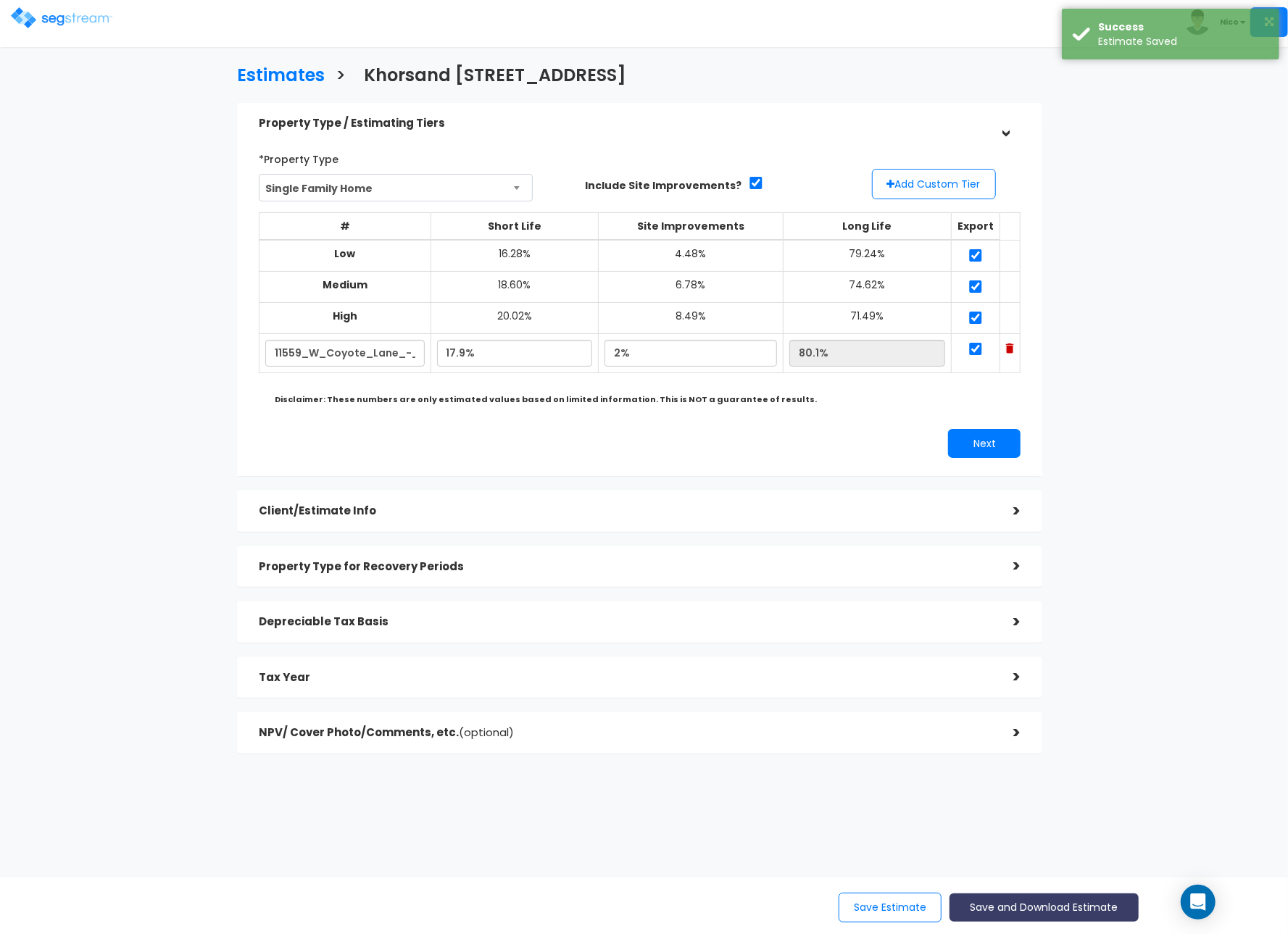
click at [1096, 901] on button "Save and Download Estimate" at bounding box center [1045, 908] width 189 height 28
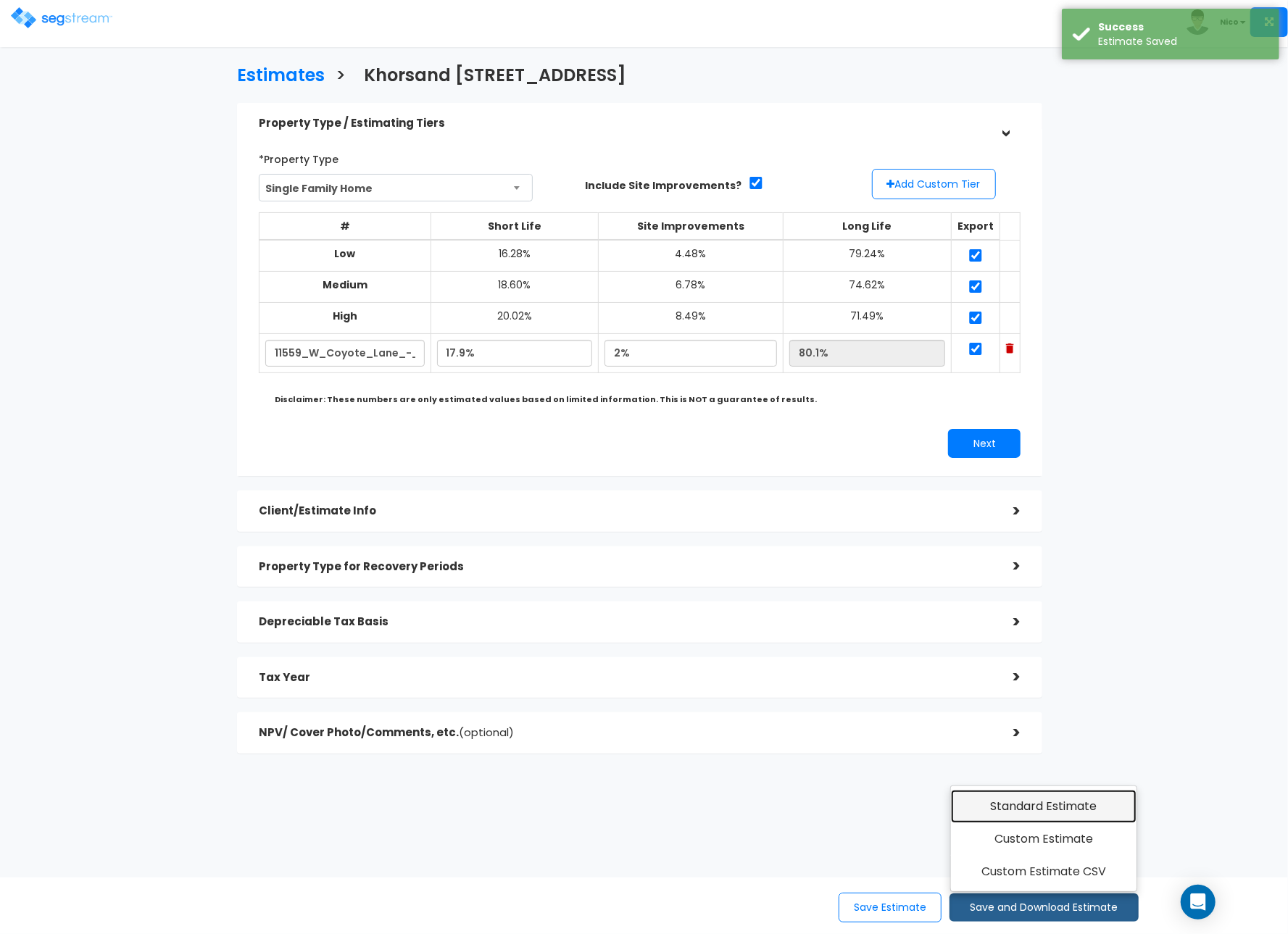
click at [1071, 813] on link "Standard Estimate" at bounding box center [1044, 806] width 186 height 33
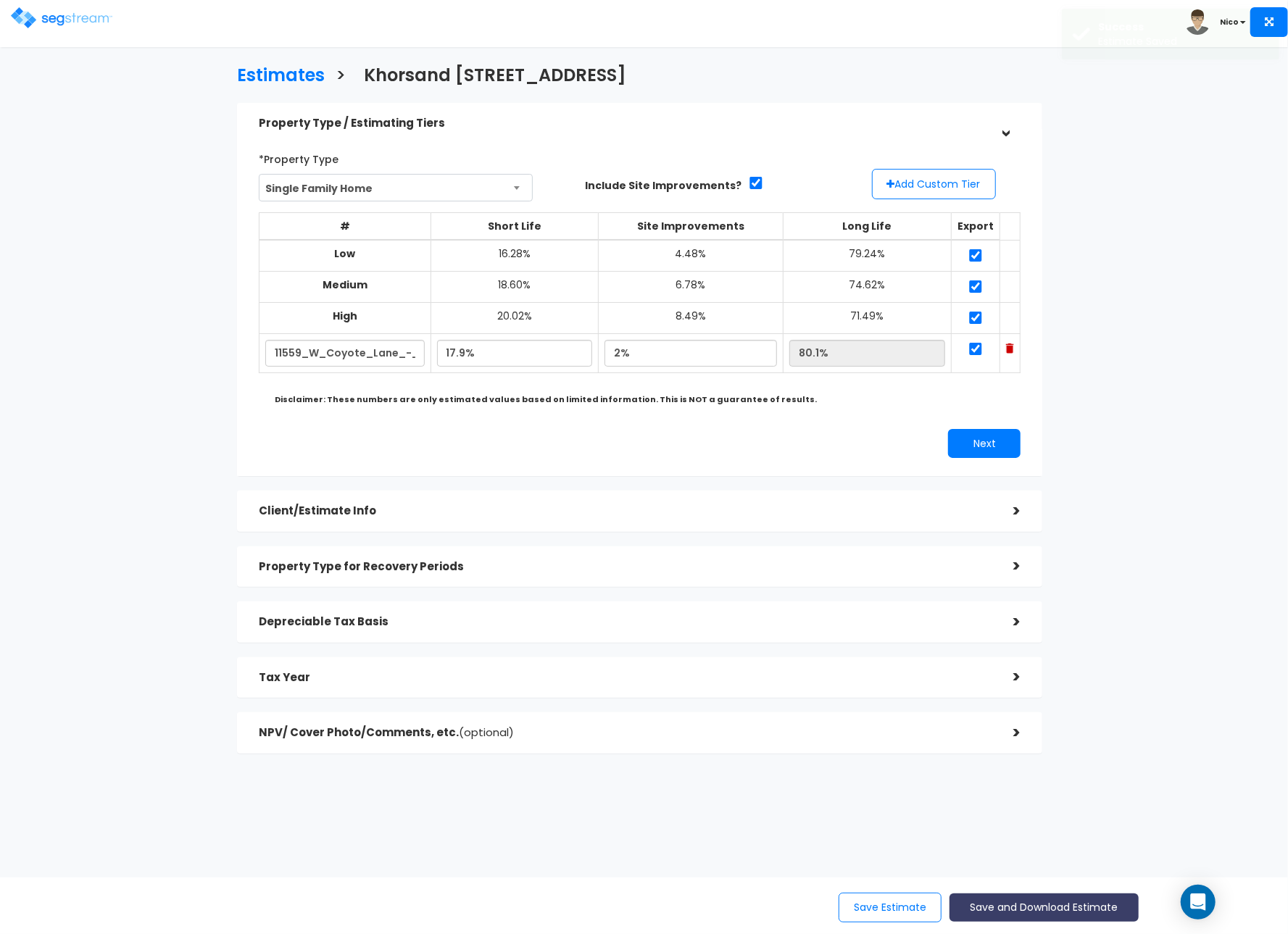
click at [1044, 905] on button "Save and Download Estimate" at bounding box center [1045, 908] width 189 height 28
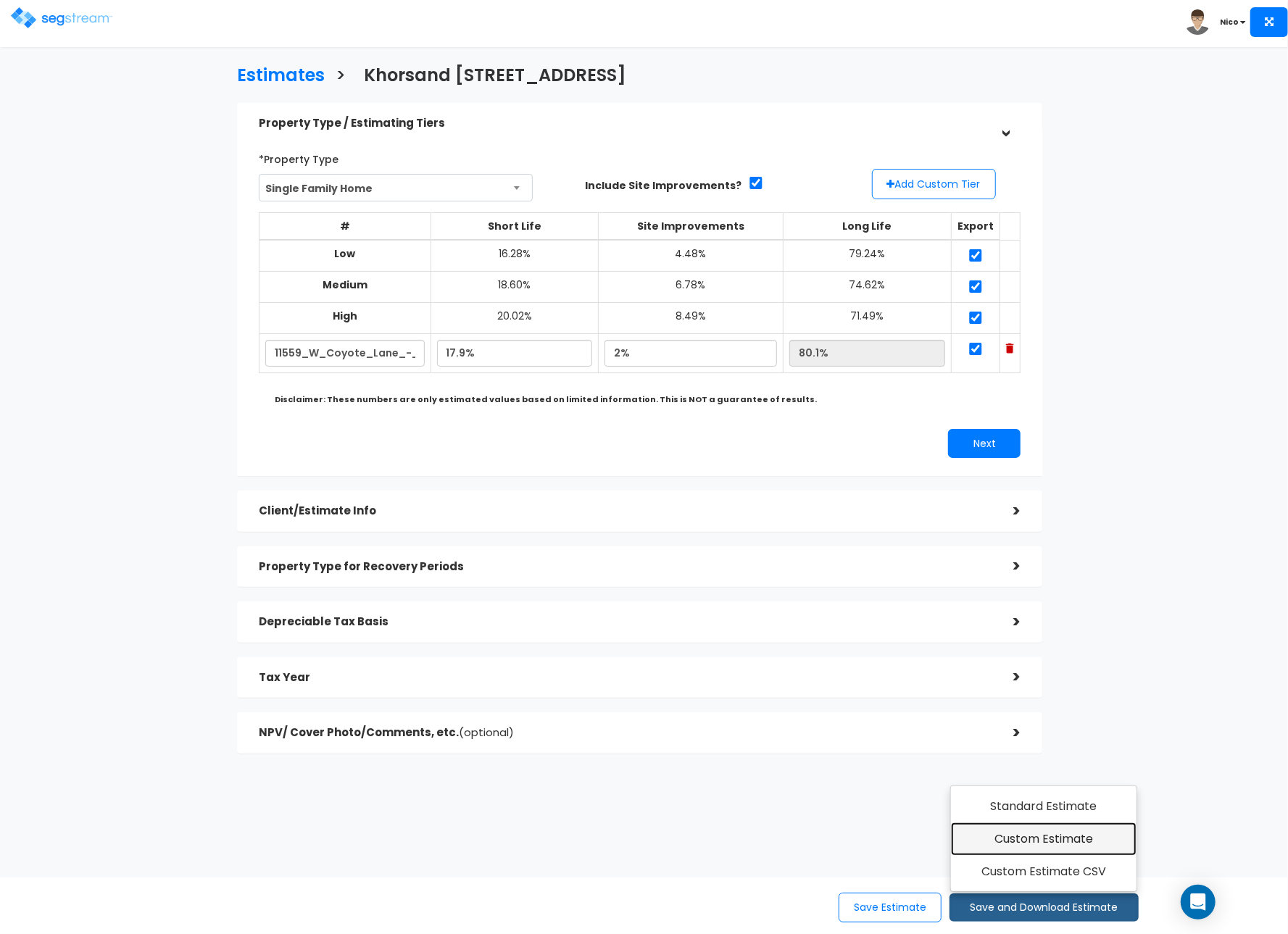
click at [1029, 833] on link "Custom Estimate" at bounding box center [1044, 839] width 186 height 33
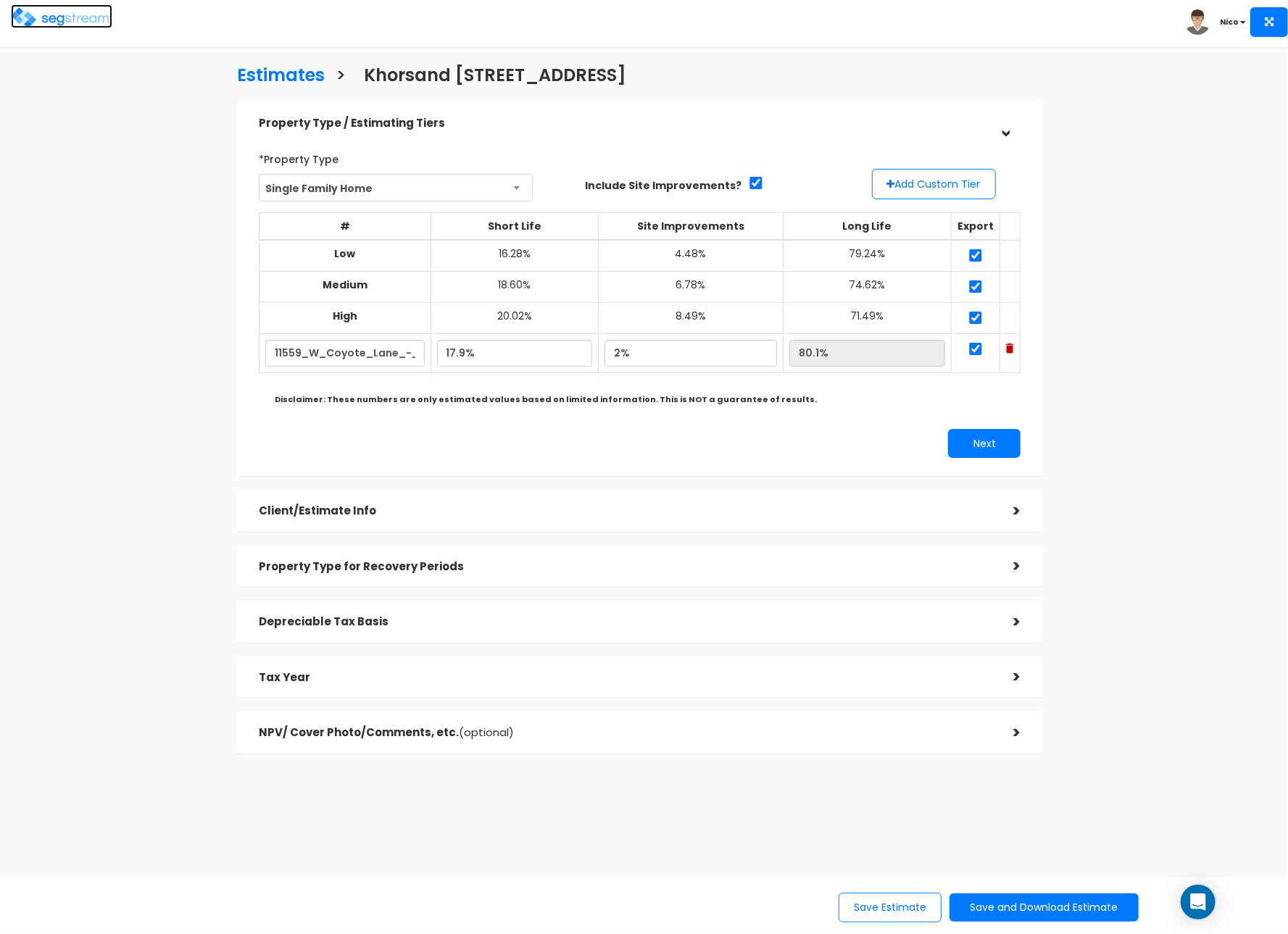
click at [71, 14] on img at bounding box center [61, 17] width 102 height 21
